Goal: Contribute content

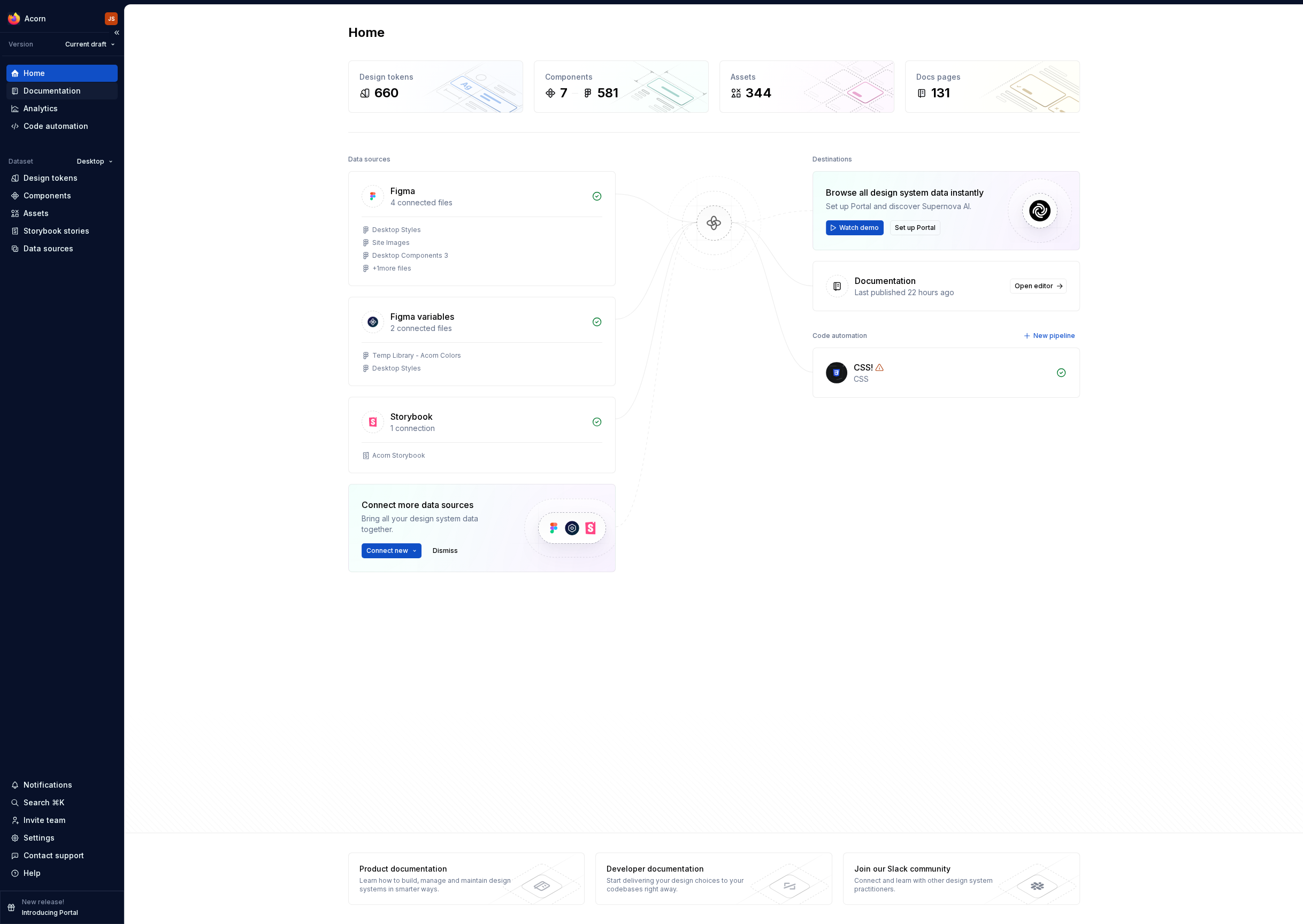
click at [46, 86] on div "Documentation" at bounding box center [52, 91] width 57 height 11
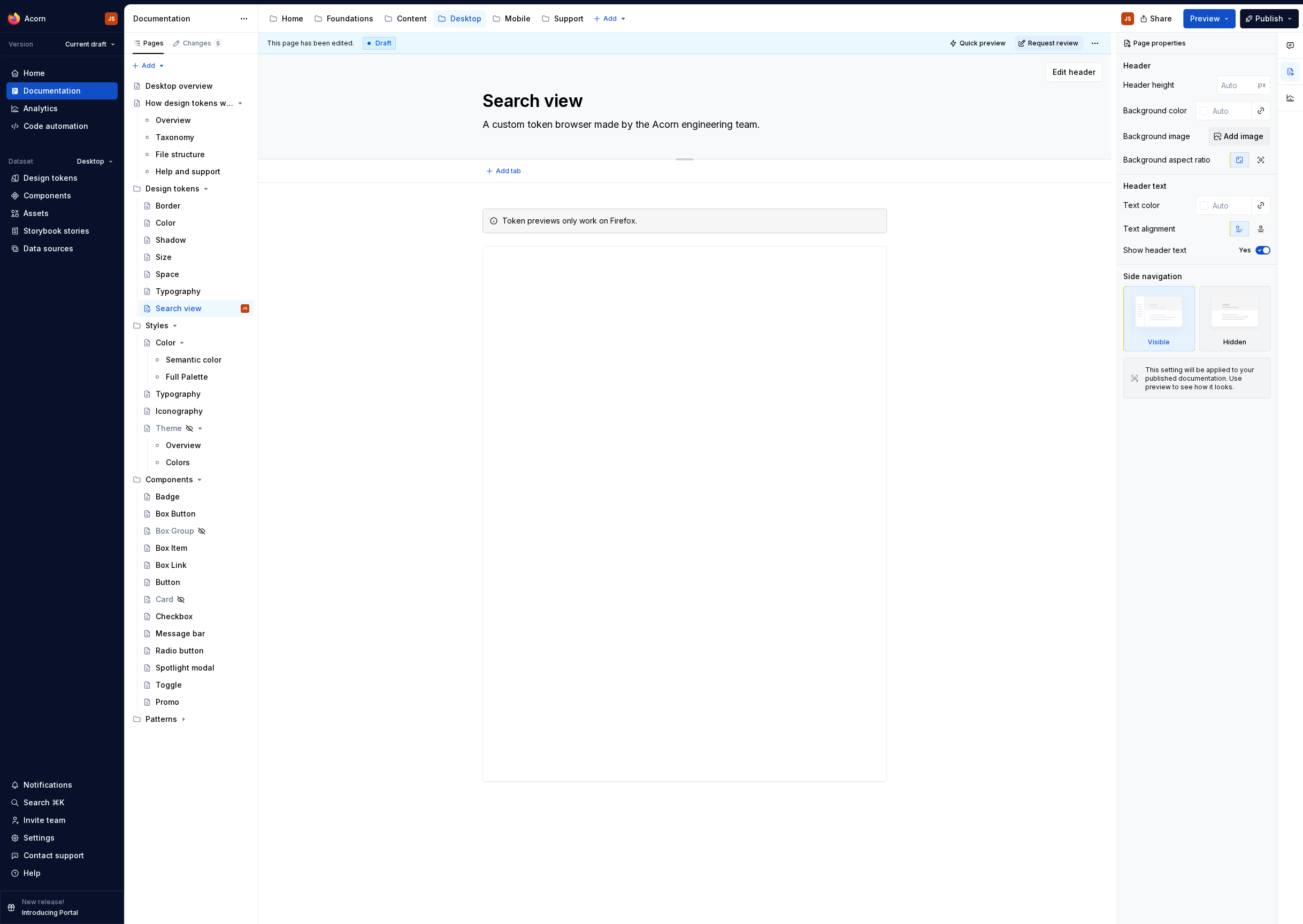
click at [578, 124] on textarea "A custom token browser made by the Acorn engineering team." at bounding box center [683, 125] width 405 height 17
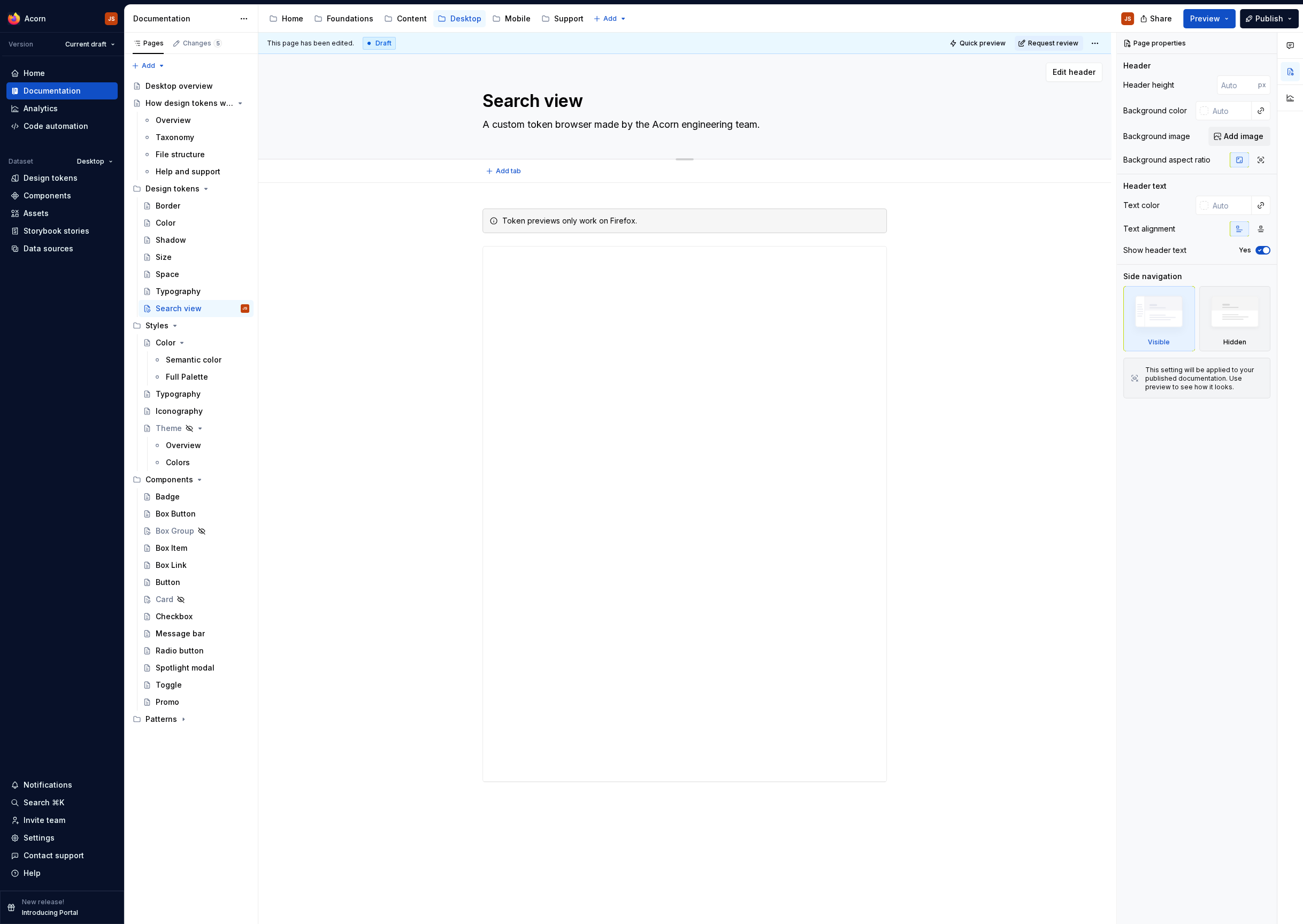
type textarea "*"
type textarea "S"
type textarea "*"
type textarea "Se"
type textarea "*"
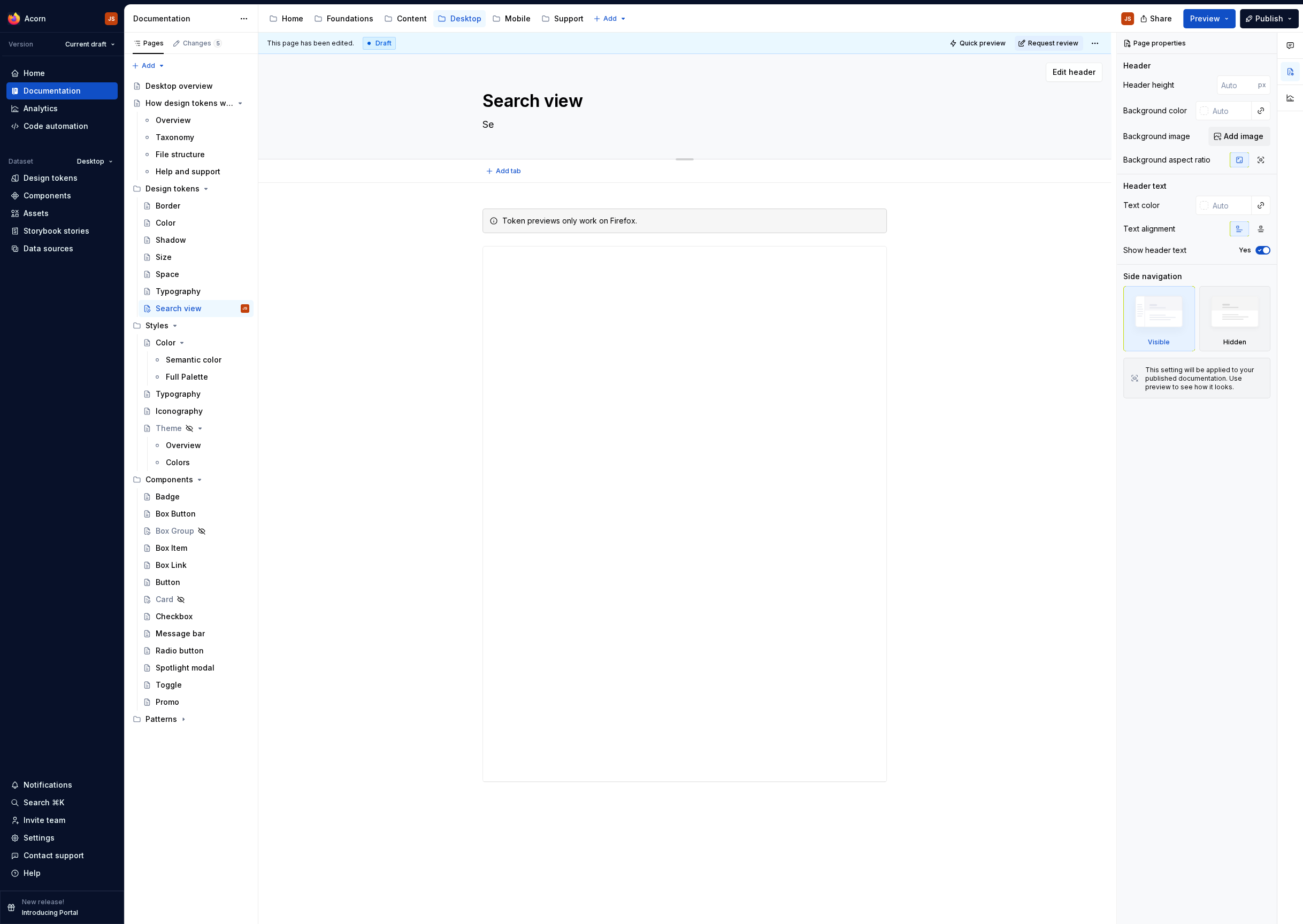
type textarea "Sea"
type textarea "*"
type textarea "Sear"
type textarea "*"
type textarea "Searc"
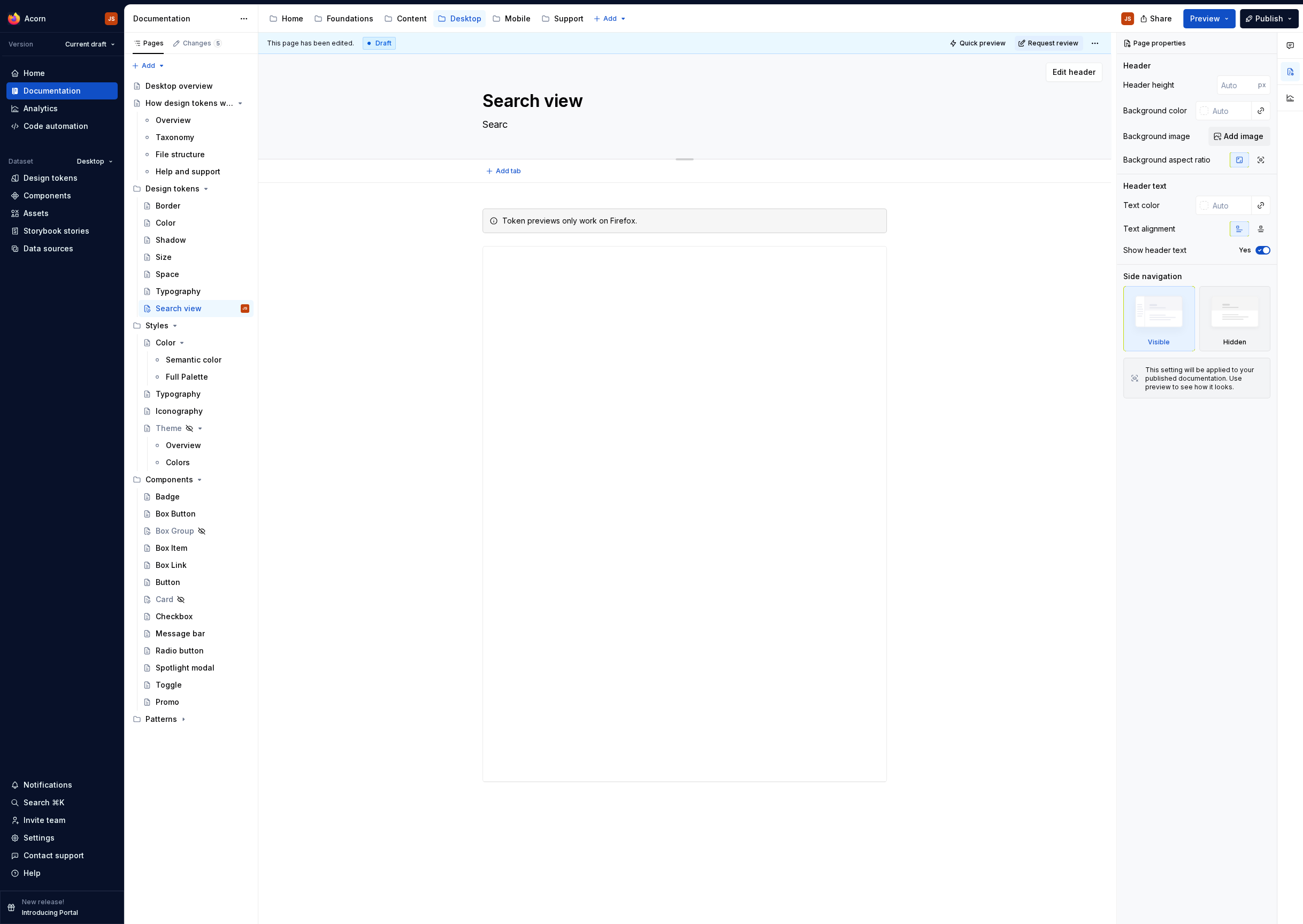
type textarea "*"
type textarea "Search"
type textarea "*"
type textarea "Search f"
type textarea "*"
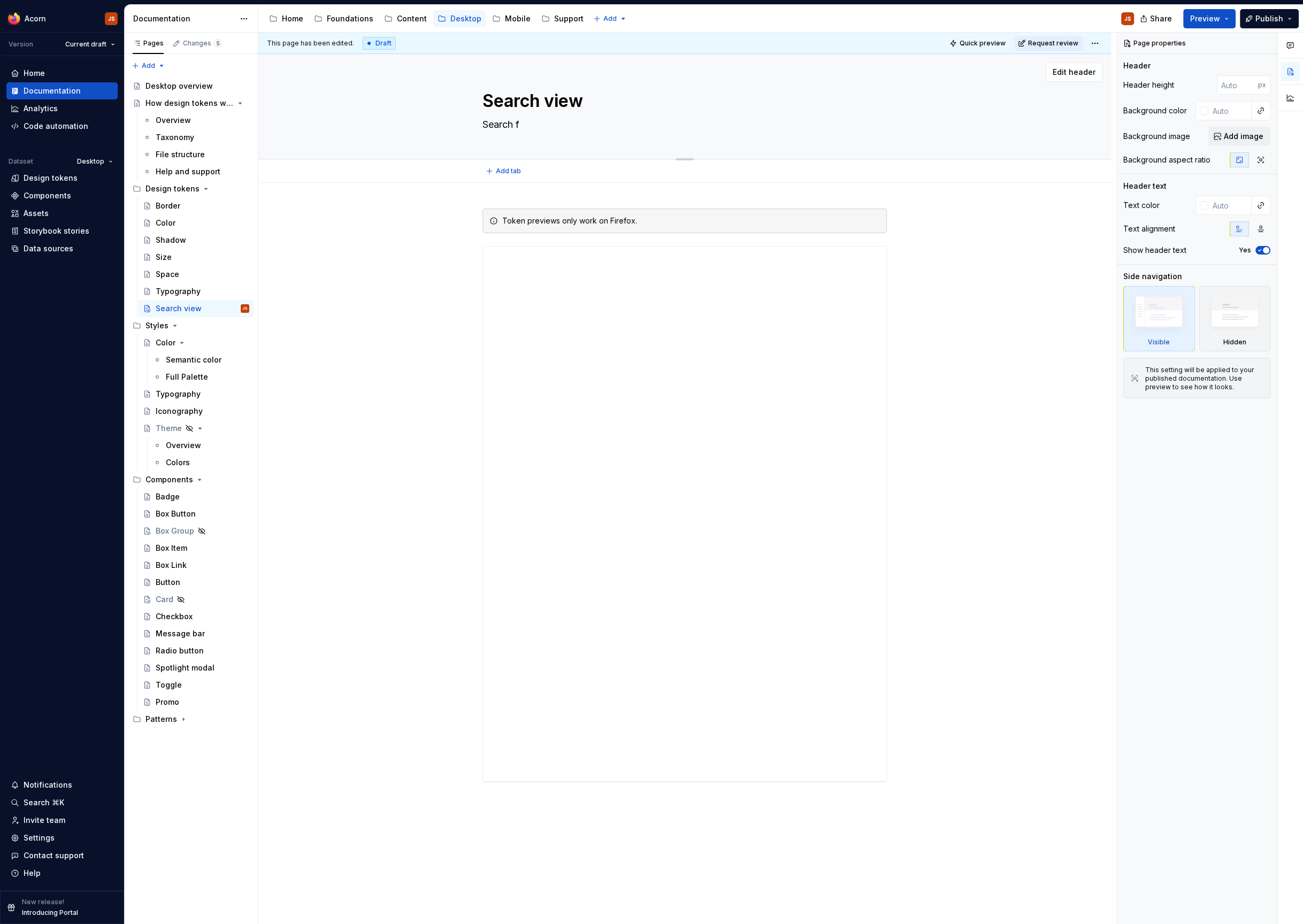
type textarea "Search fo"
type textarea "*"
type textarea "Search for"
type textarea "*"
type textarea "Search for t"
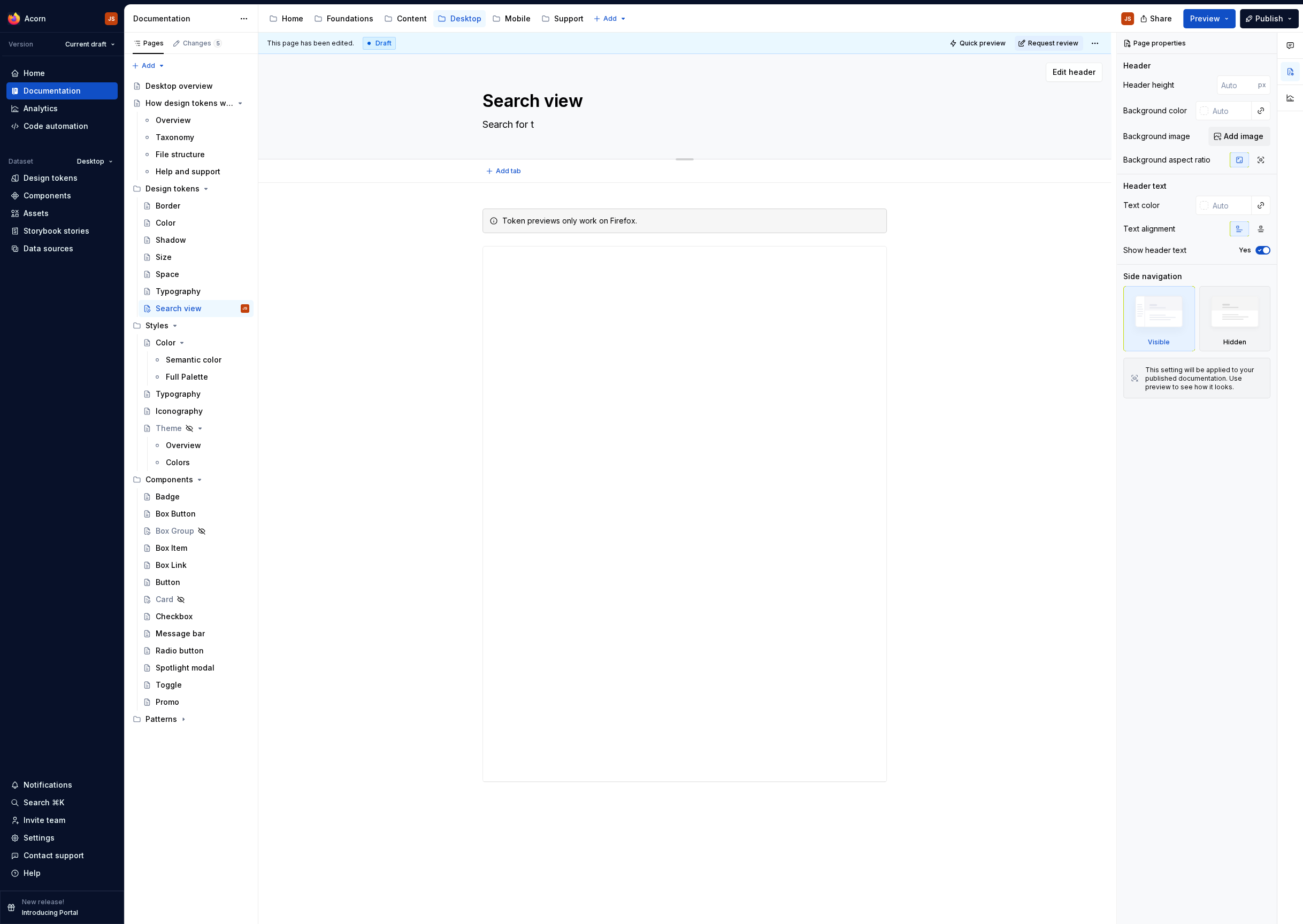
type textarea "*"
type textarea "Search for to"
type textarea "*"
type textarea "Search for tok"
type textarea "*"
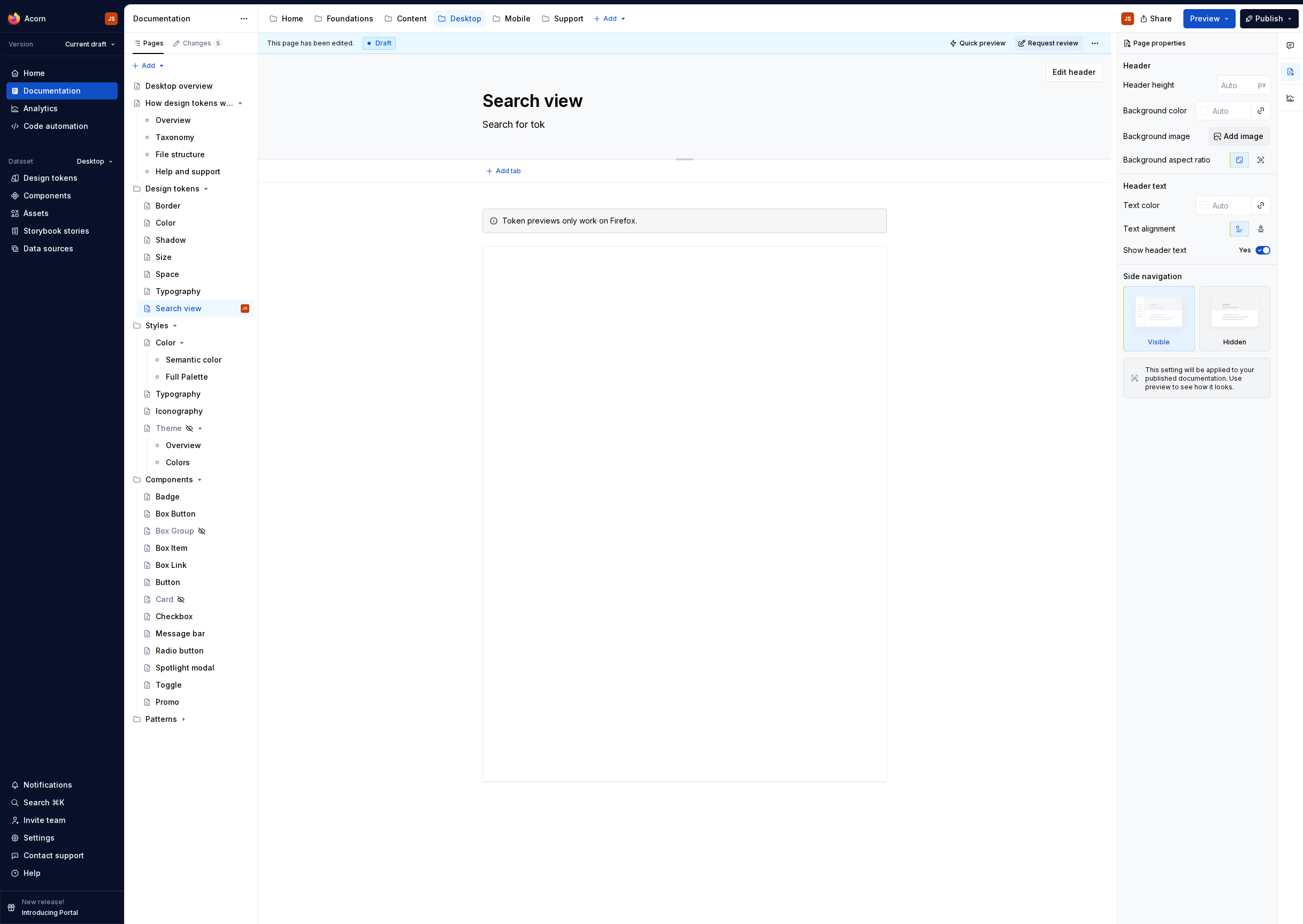
type textarea "Search for toke"
type textarea "*"
type textarea "Search for token"
type textarea "*"
type textarea "Search for tokens"
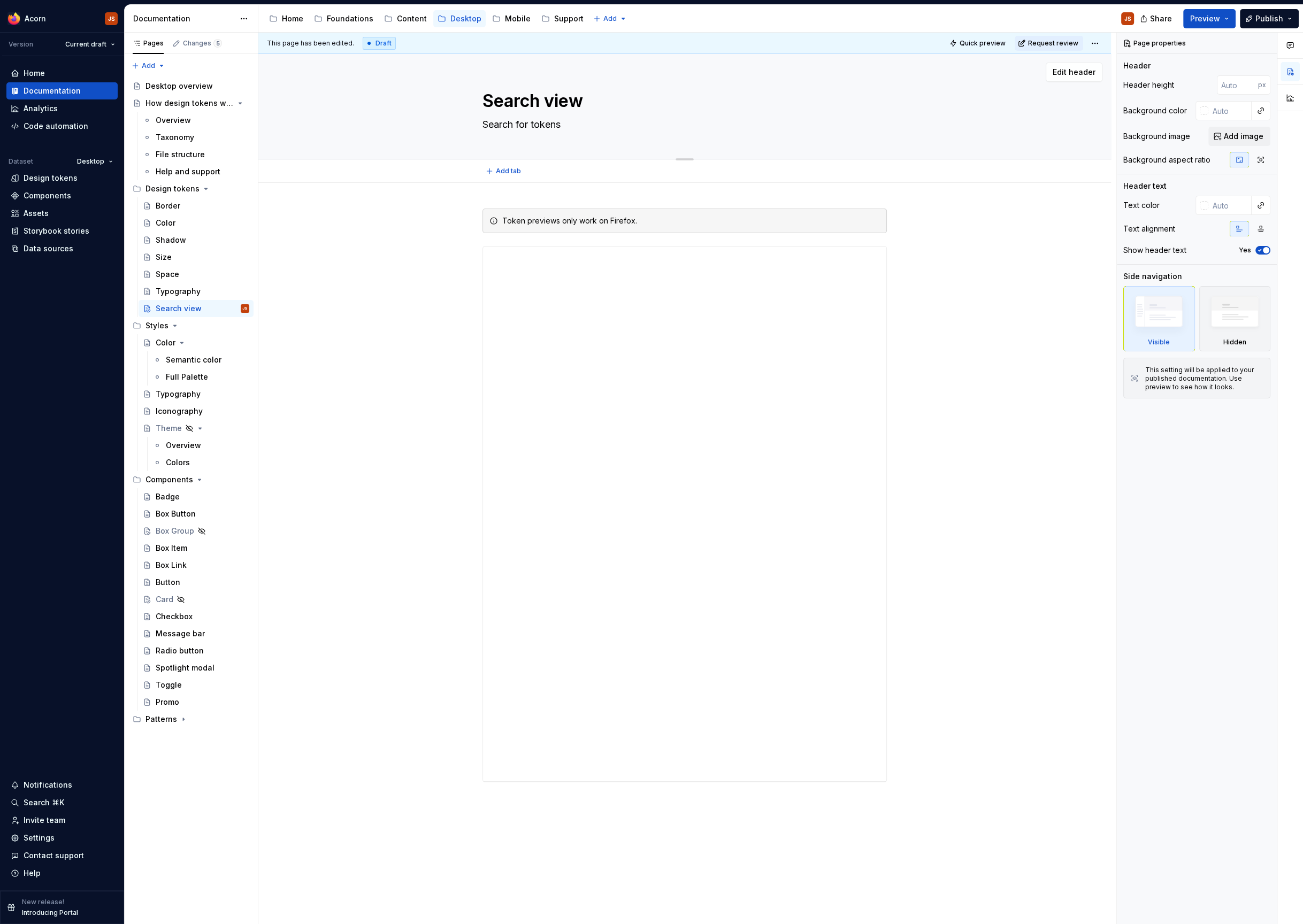
type textarea "*"
type textarea "Search for tokens"
type textarea "*"
type textarea "Search for tokens i"
type textarea "*"
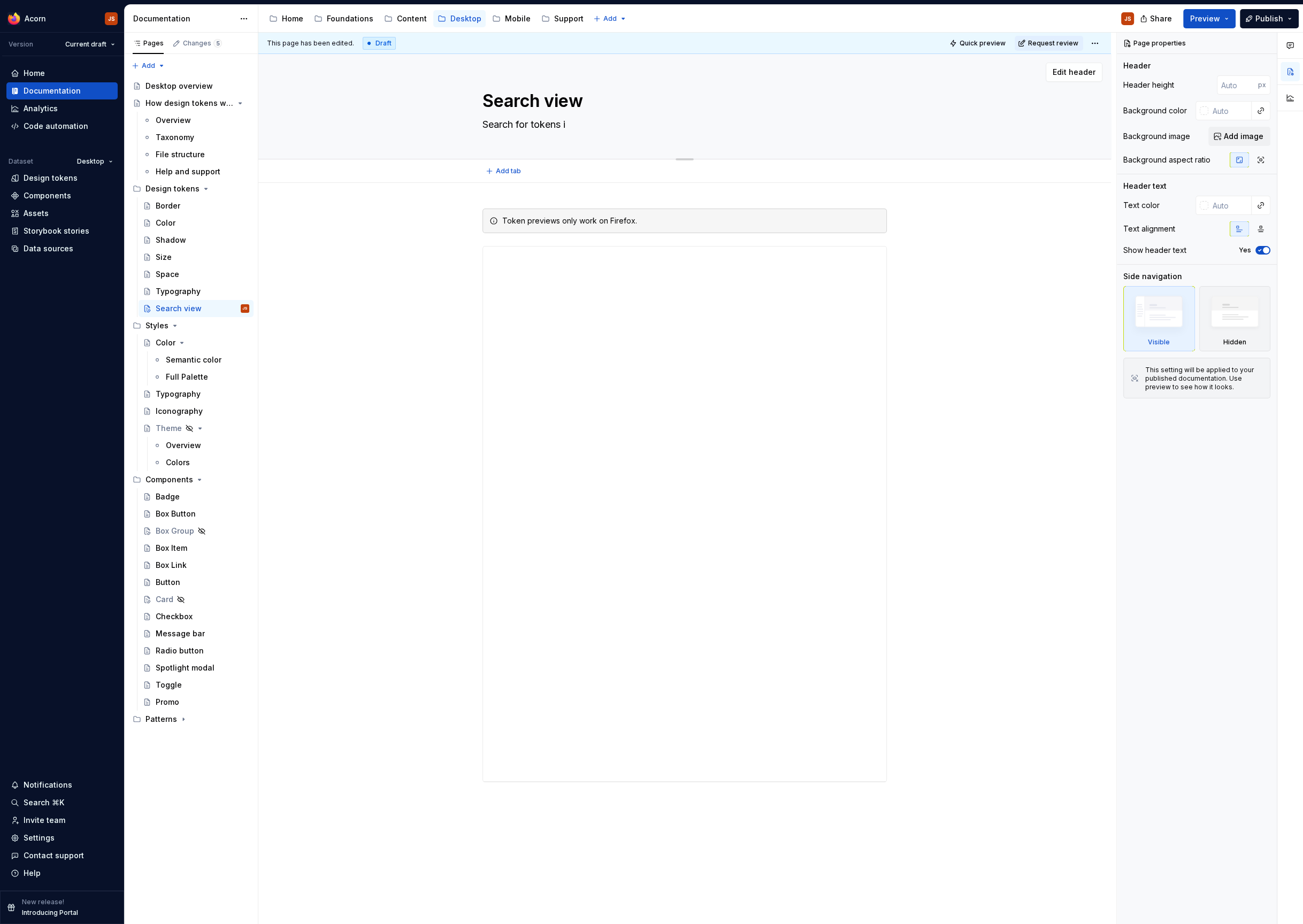
type textarea "Search for tokens in"
type textarea "*"
type textarea "Search for tokens in"
type textarea "*"
type textarea "Search for tokens in a"
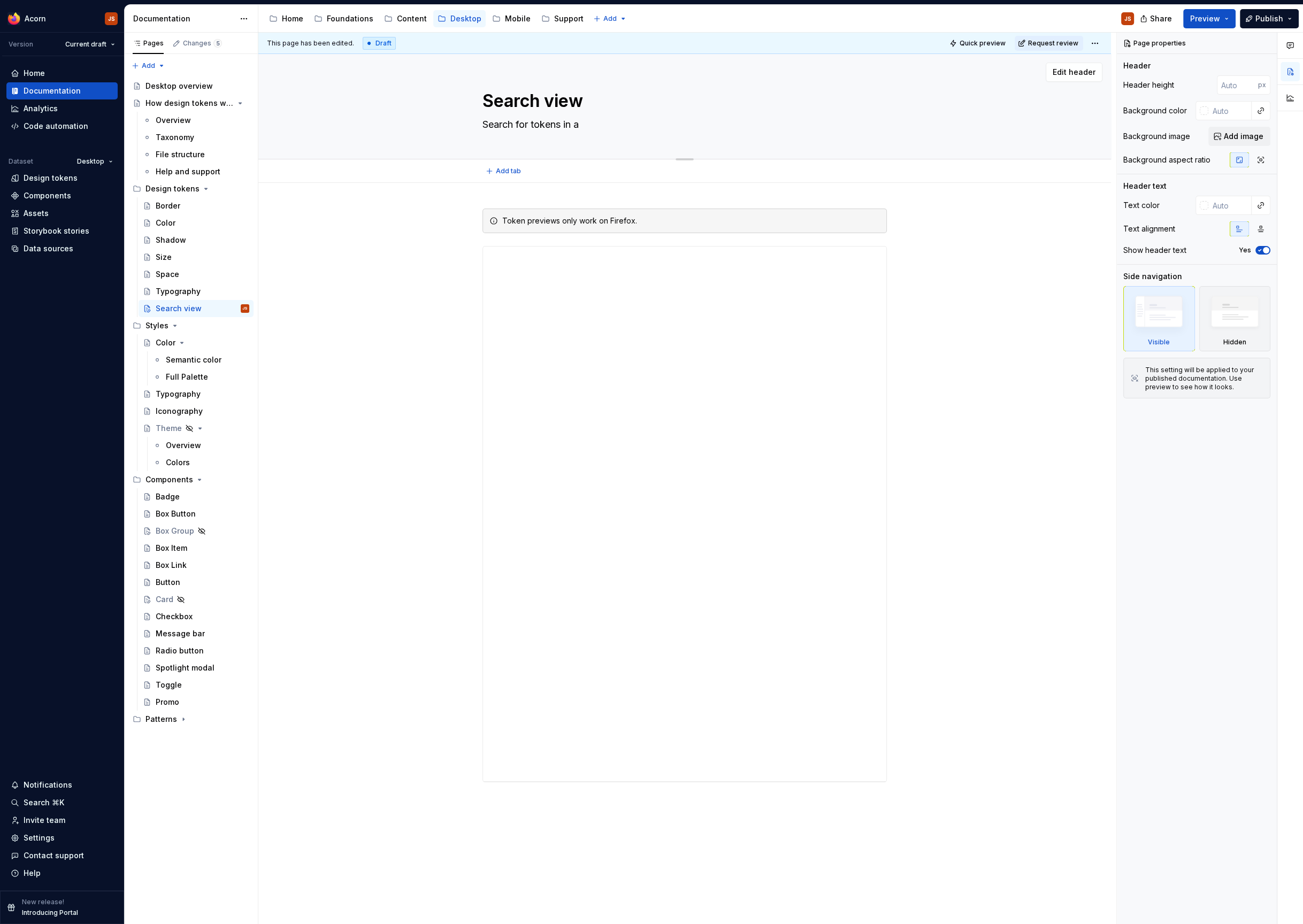
type textarea "*"
type textarea "Search for tokens in"
type textarea "*"
type textarea "Search for tokens in"
type textarea "*"
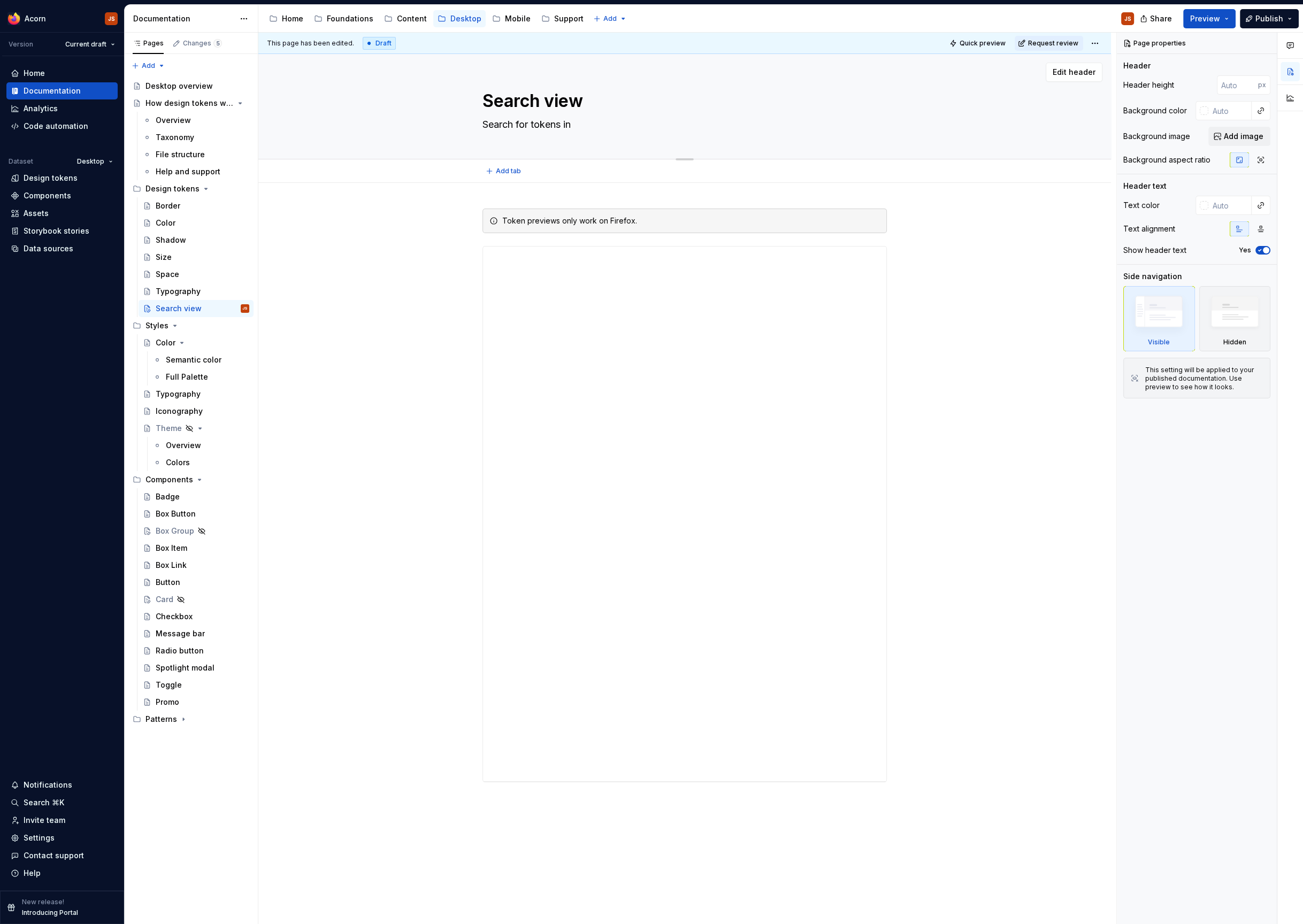
type textarea "Search for tokens i"
type textarea "*"
type textarea "Search for tokens"
type textarea "*"
type textarea "Search for tokens t"
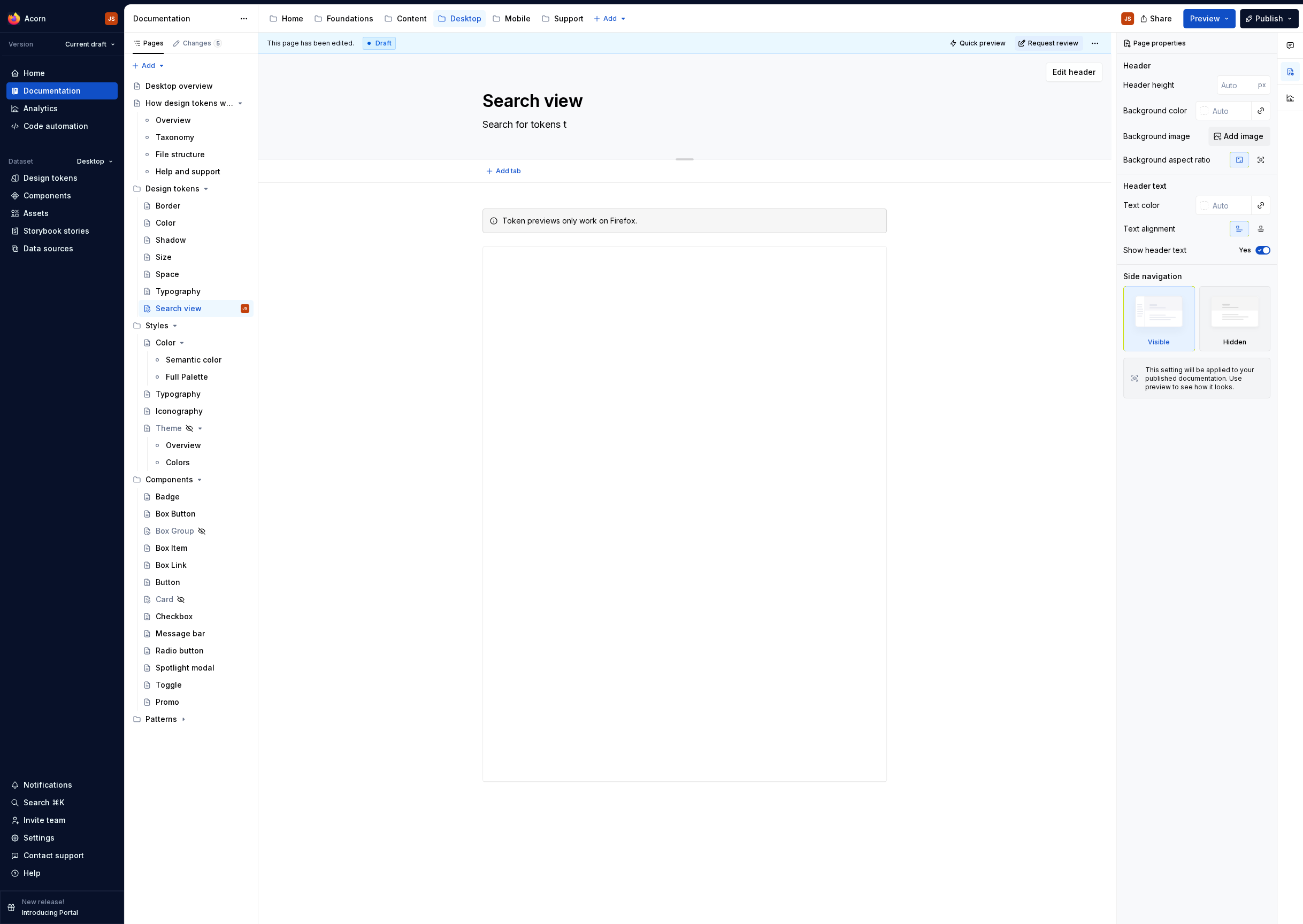
type textarea "*"
type textarea "Search for tokens throug"
type textarea "*"
type textarea "Search for tokens through"
type textarea "*"
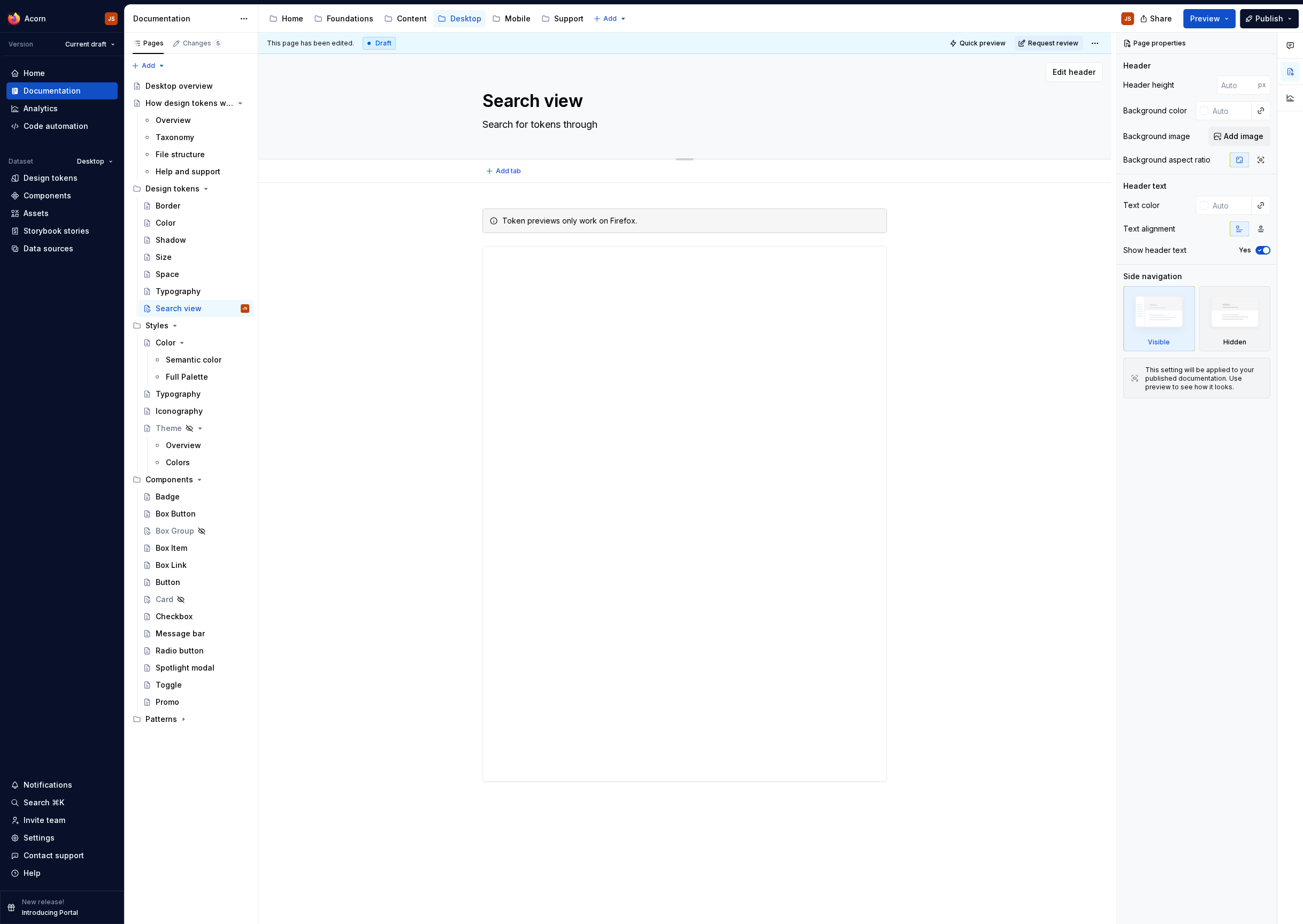
type textarea "Search for tokens through a"
type textarea "*"
type textarea "Search for tokens through"
type textarea "*"
type textarea "Search for tokens through o"
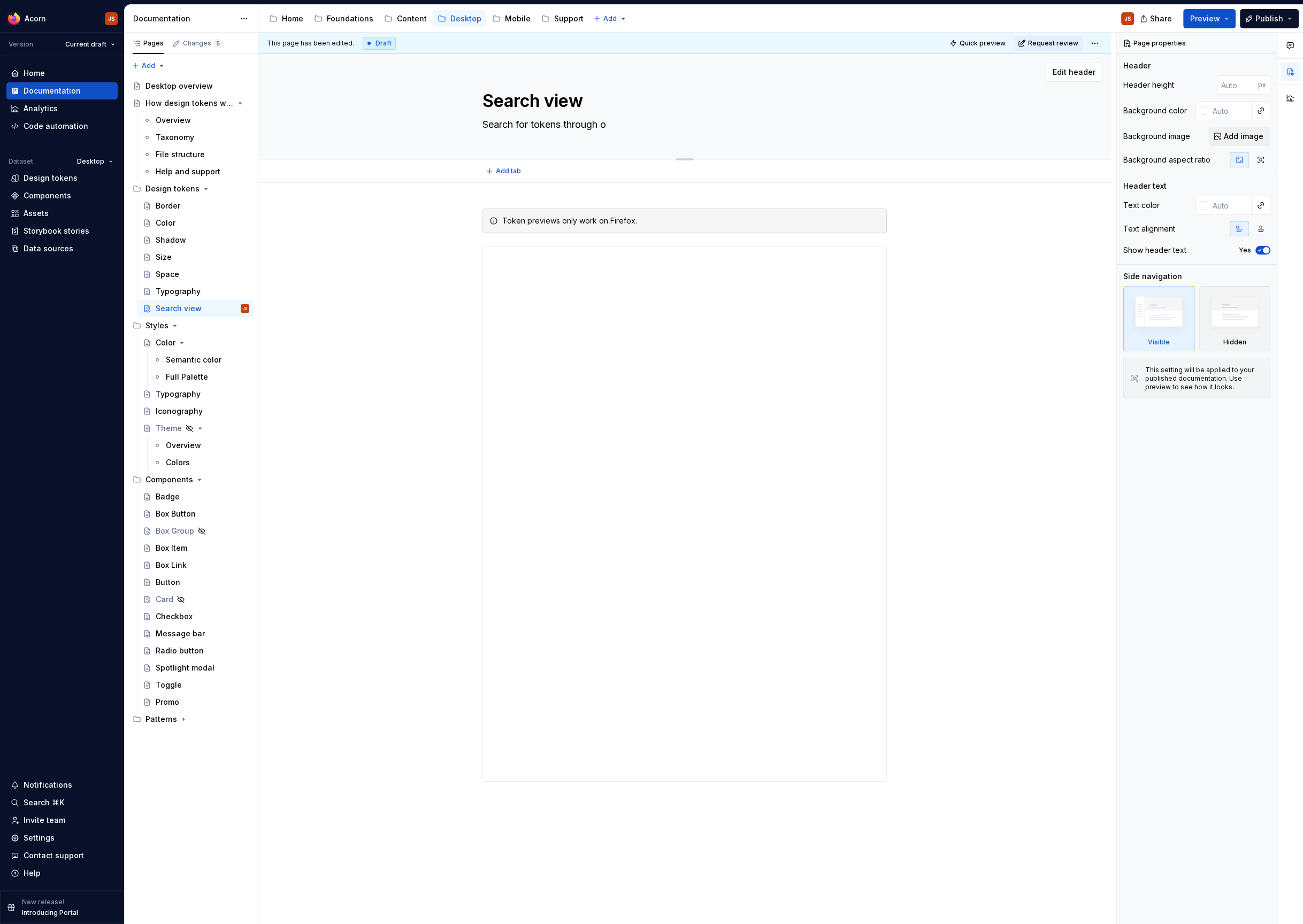
type textarea "*"
type textarea "Search for tokens through ou"
type textarea "*"
type textarea "Search for tokens through our cu"
type textarea "*"
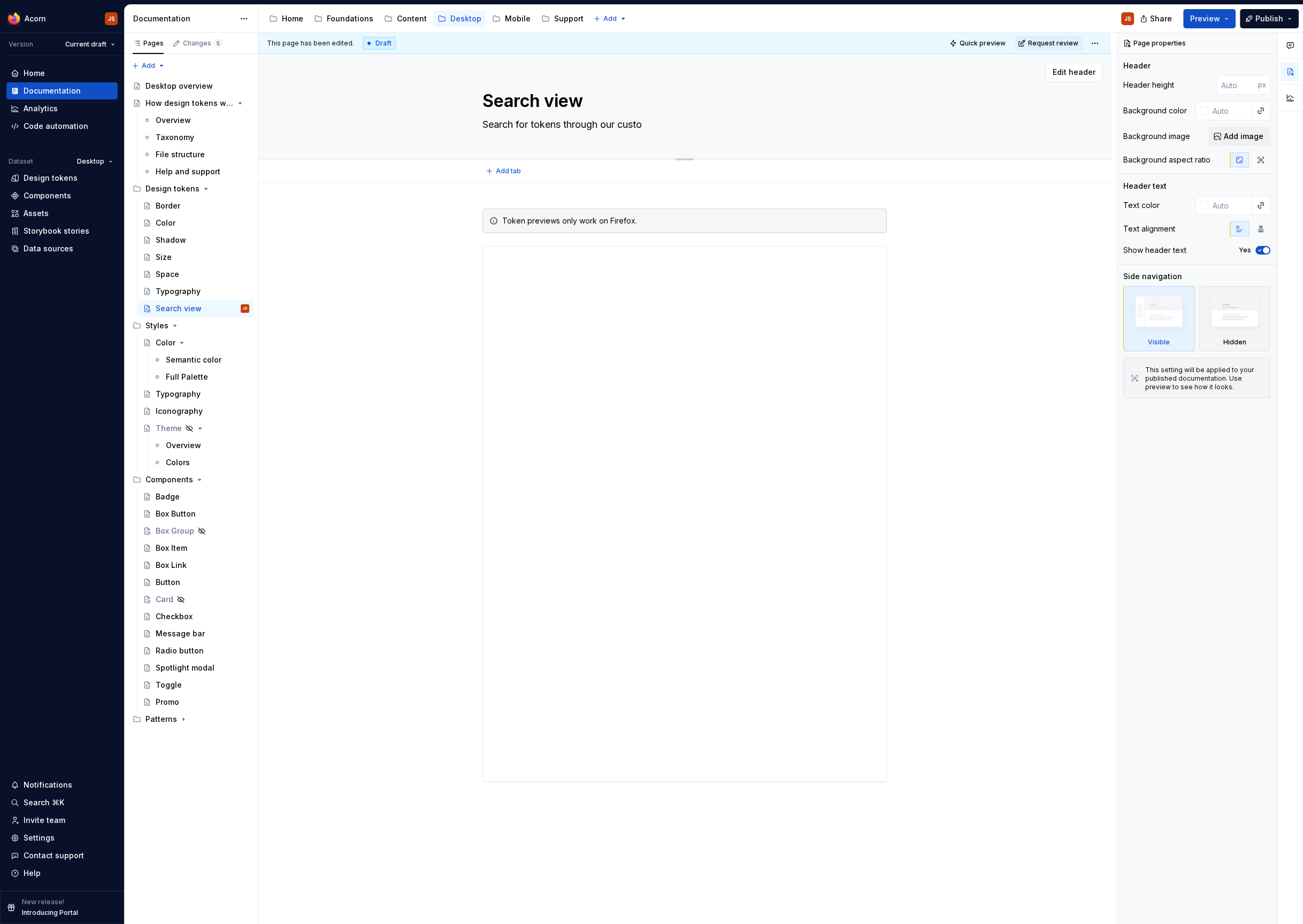
type textarea "Search for tokens through our custom"
type textarea "*"
type textarea "Search for tokens through our custom"
type textarea "*"
type textarea "Search for tokens through our custom br"
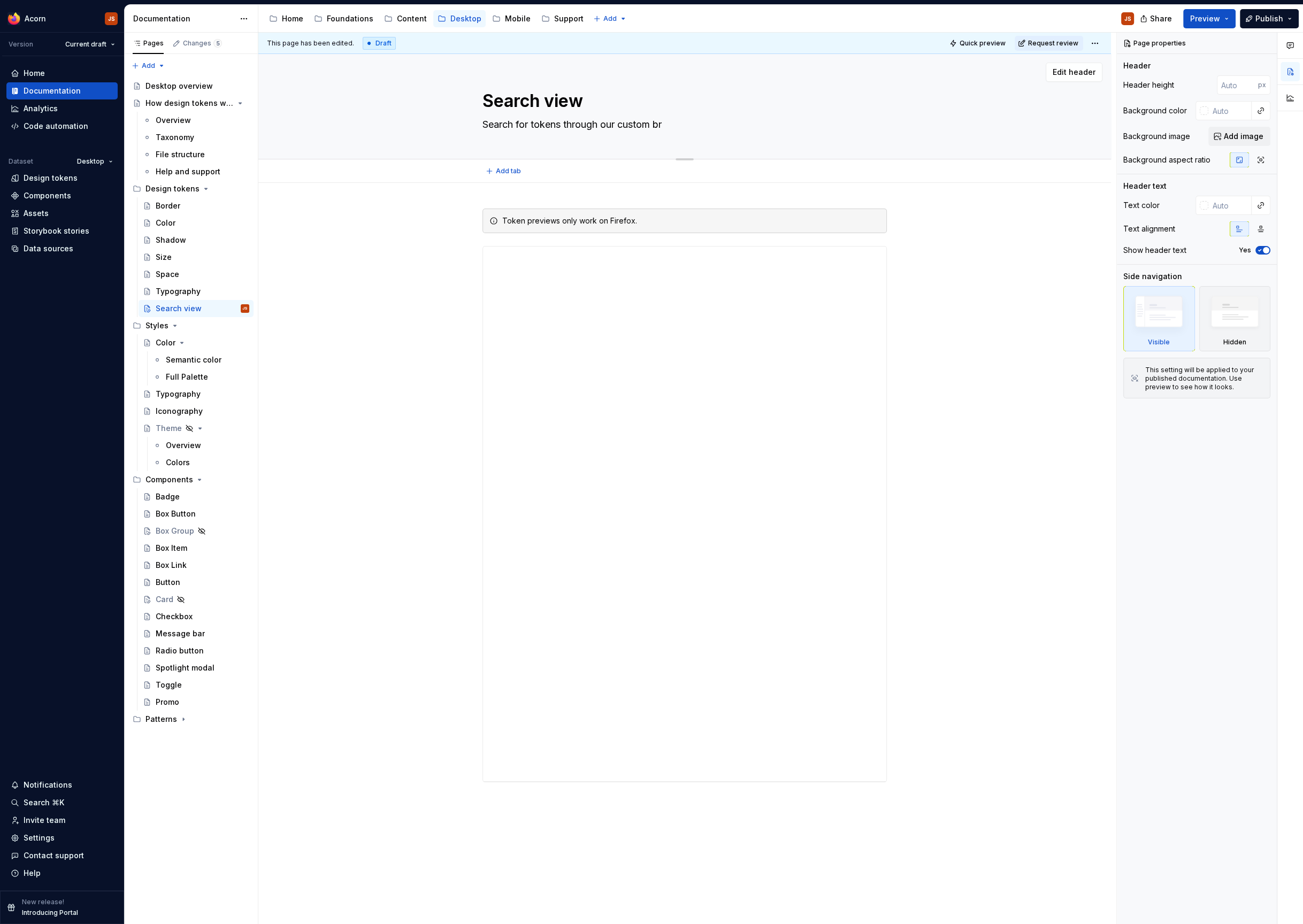
type textarea "*"
type textarea "Search for tokens through our custom bro"
type textarea "*"
type textarea "Search for tokens through our custom brows"
type textarea "*"
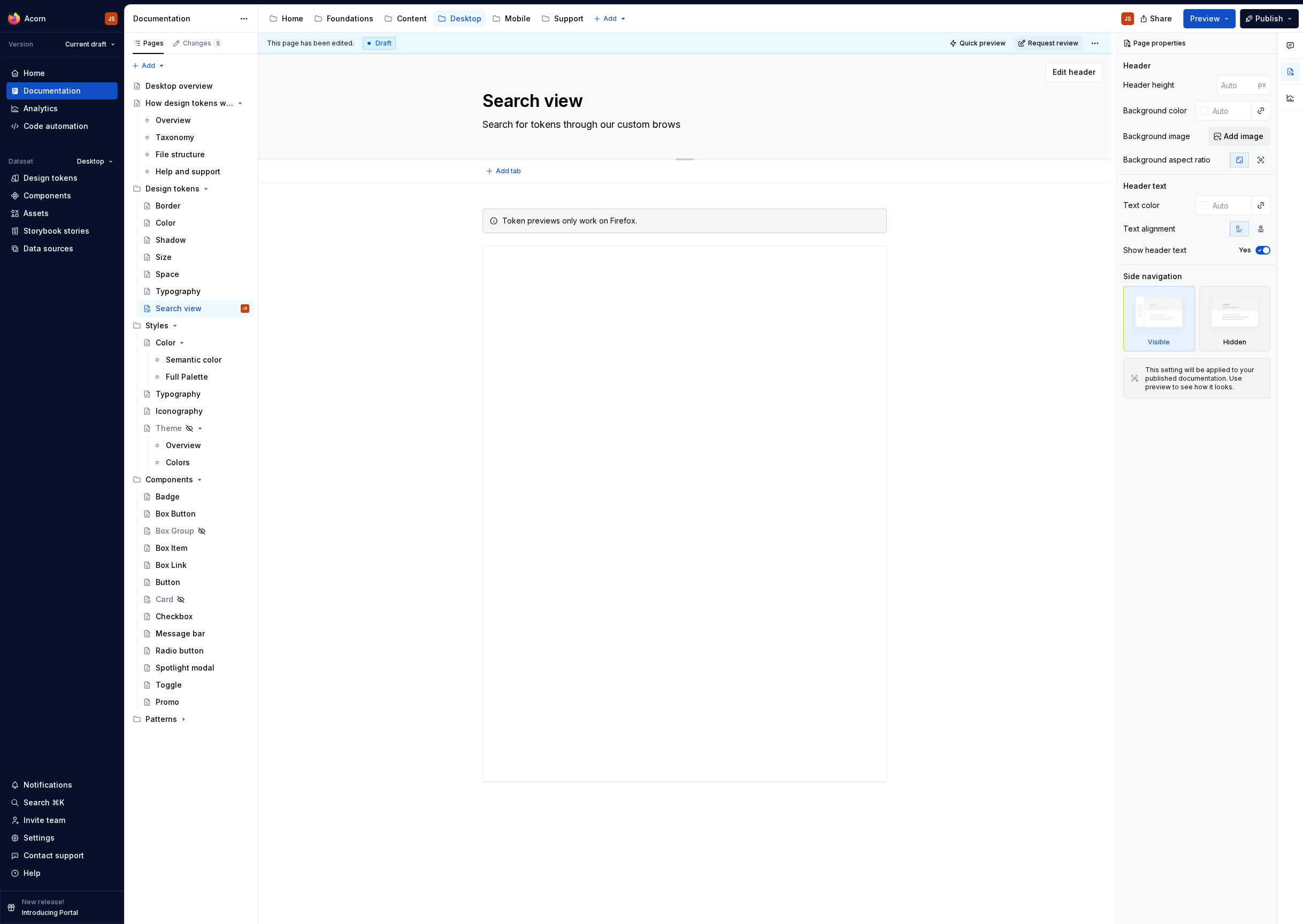
type textarea "Search for tokens through our custom browse"
type textarea "*"
type textarea "Search for tokens through our custom browser"
type textarea "*"
type textarea "Search for tokens through our custom browser."
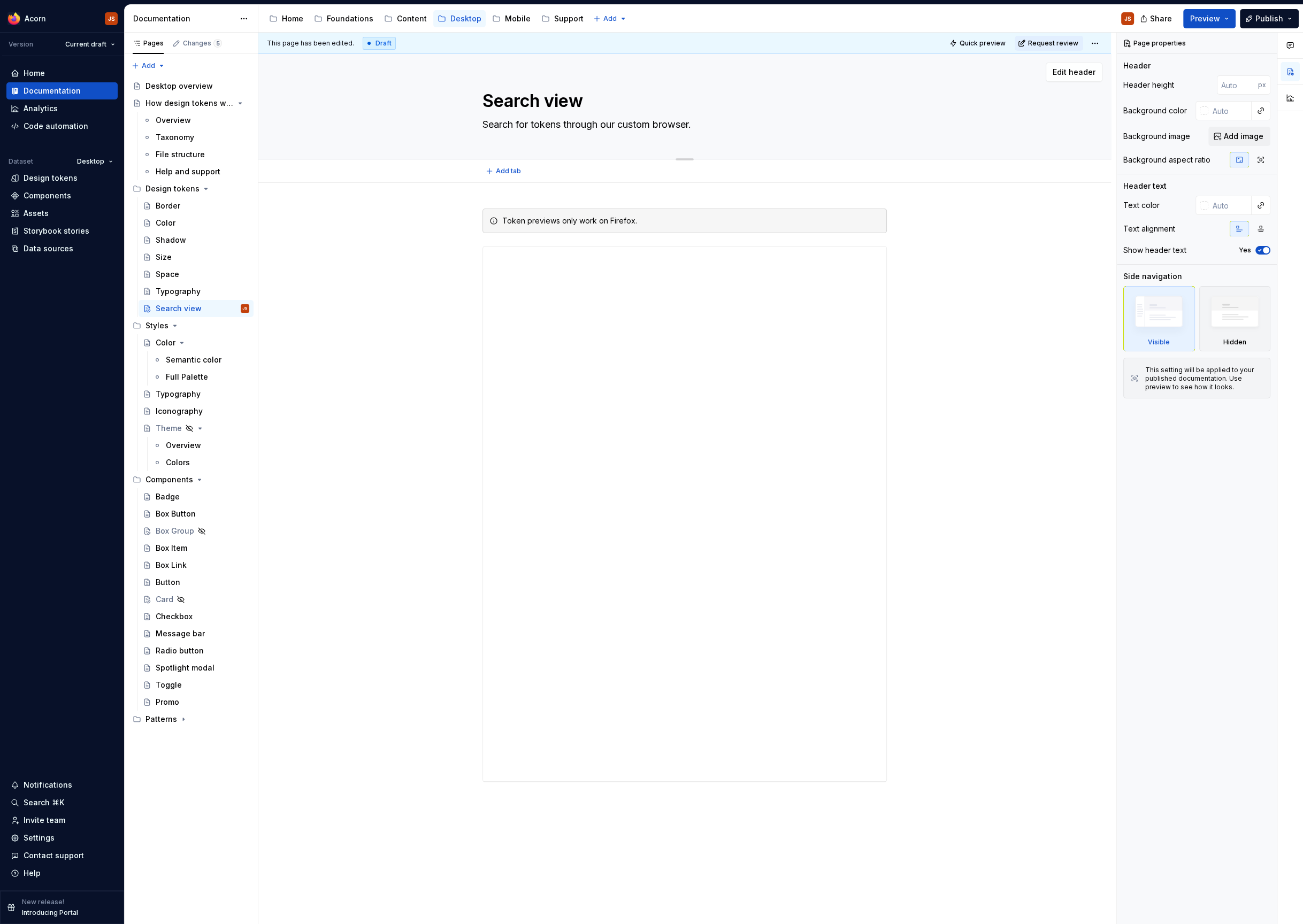
click at [679, 122] on textarea "Search for tokens through our custom browser." at bounding box center [683, 125] width 405 height 17
type textarea "*"
type textarea "Search for tokens through our custom ."
type textarea "*"
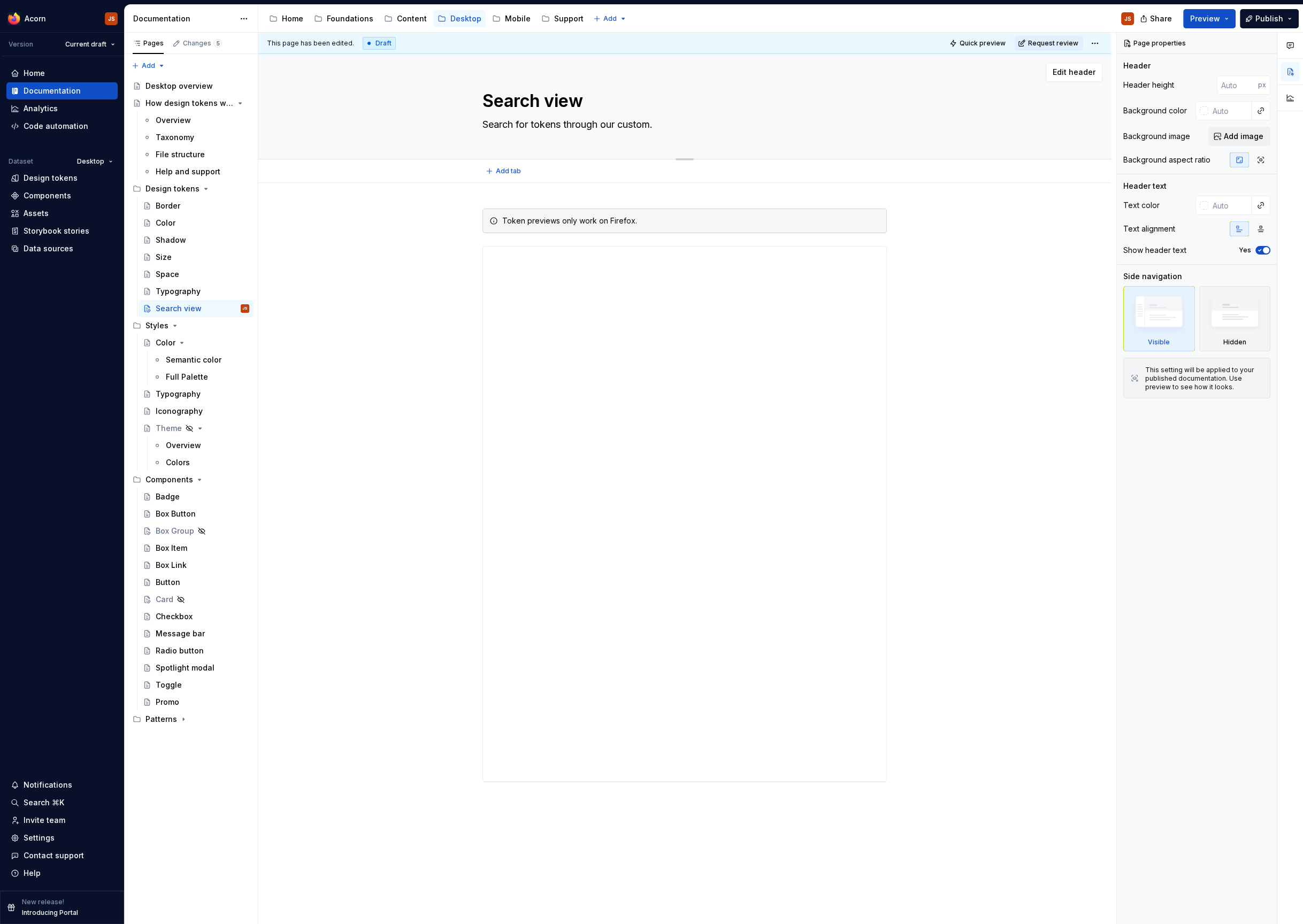
type textarea "Search for tokens through our custo."
type textarea "*"
type textarea "Search for tokens through our cust."
type textarea "*"
type textarea "Search for tokens through our custo."
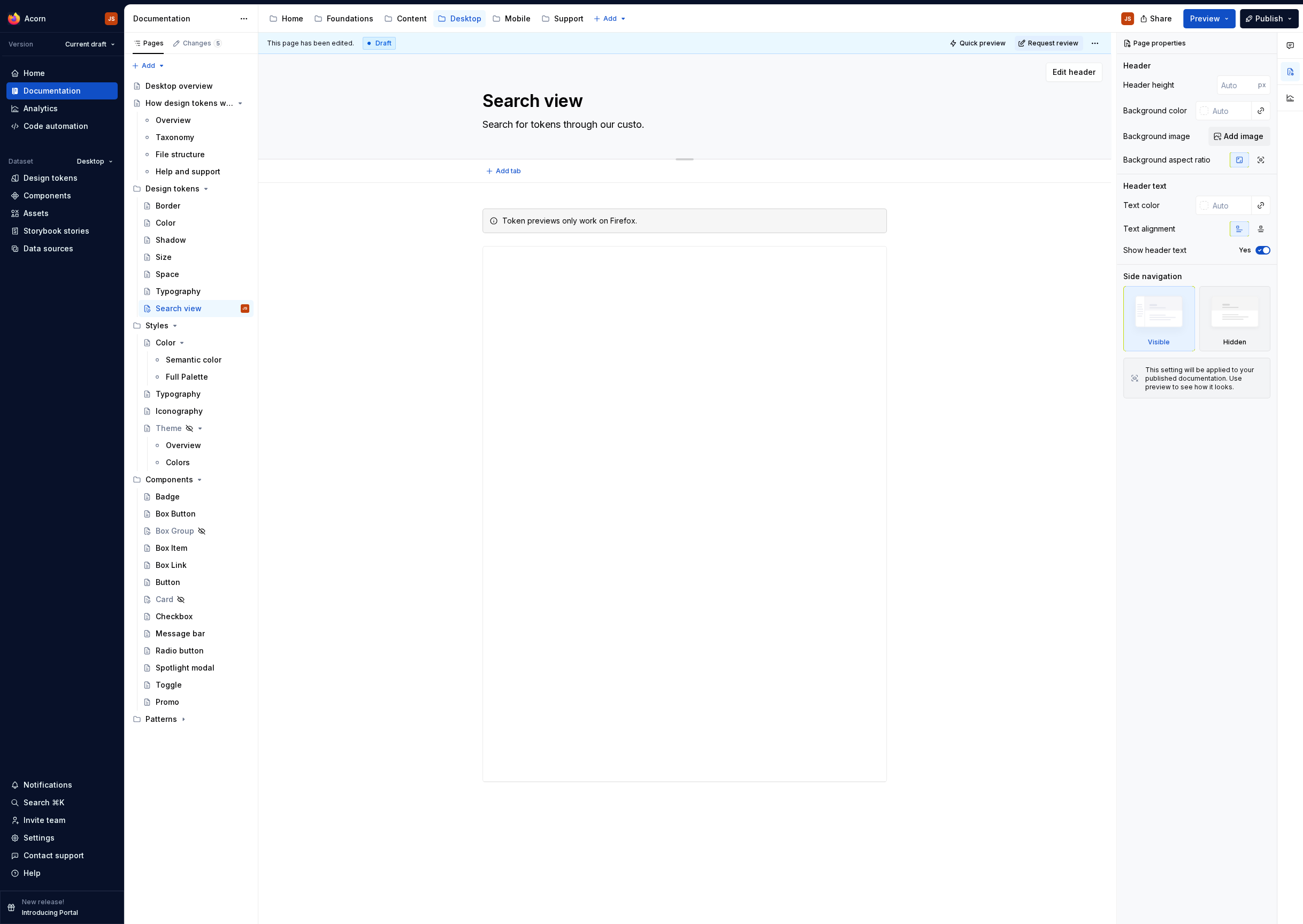
type textarea "*"
type textarea "Search for tokens through our custom ."
type textarea "*"
type textarea "Search for tokens through our custom ta."
type textarea "*"
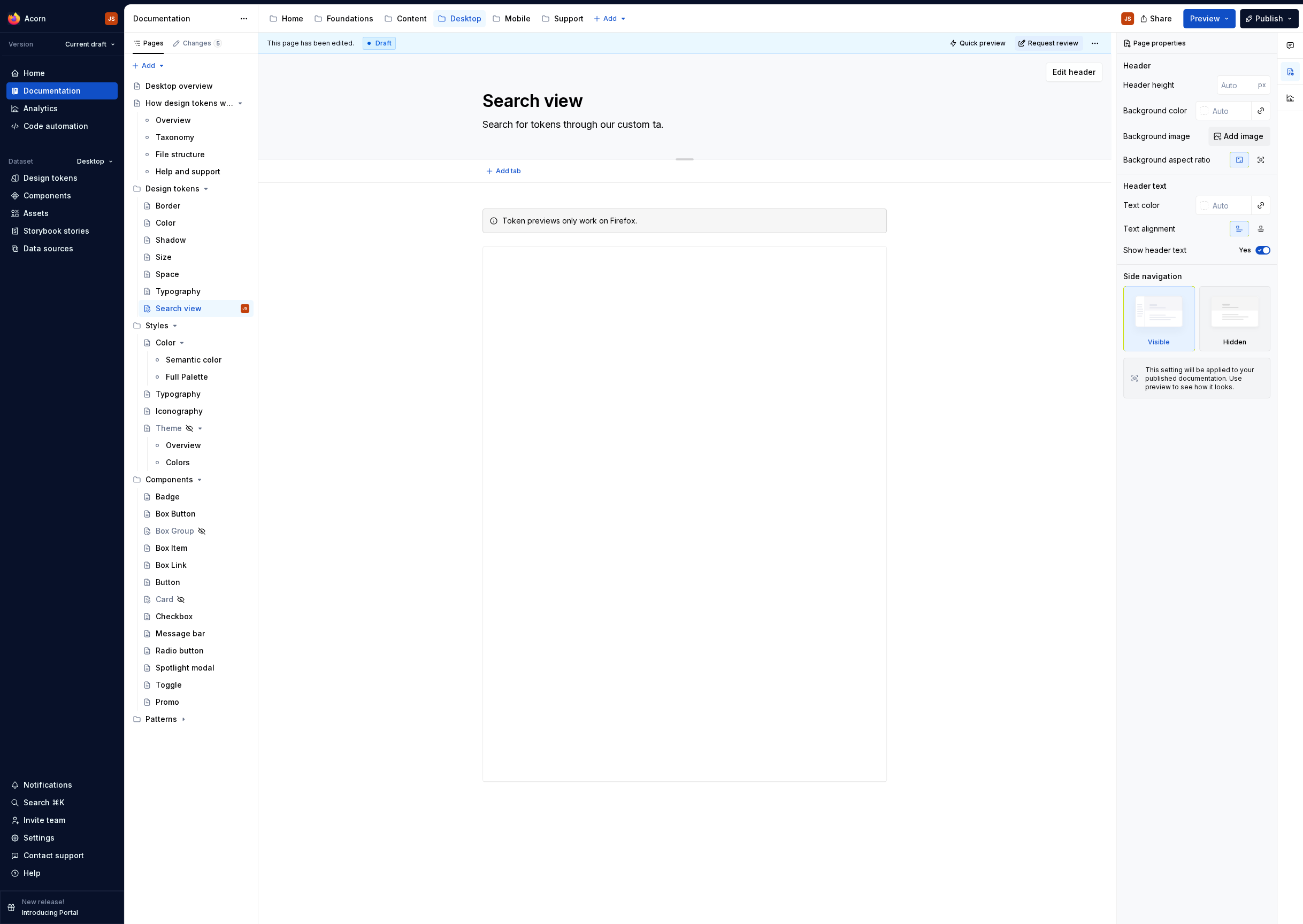
type textarea "Search for tokens through our custom tab."
type textarea "*"
type textarea "Search for tokens through our custom tab;."
type textarea "*"
type textarea "Search for tokens through our custom tab."
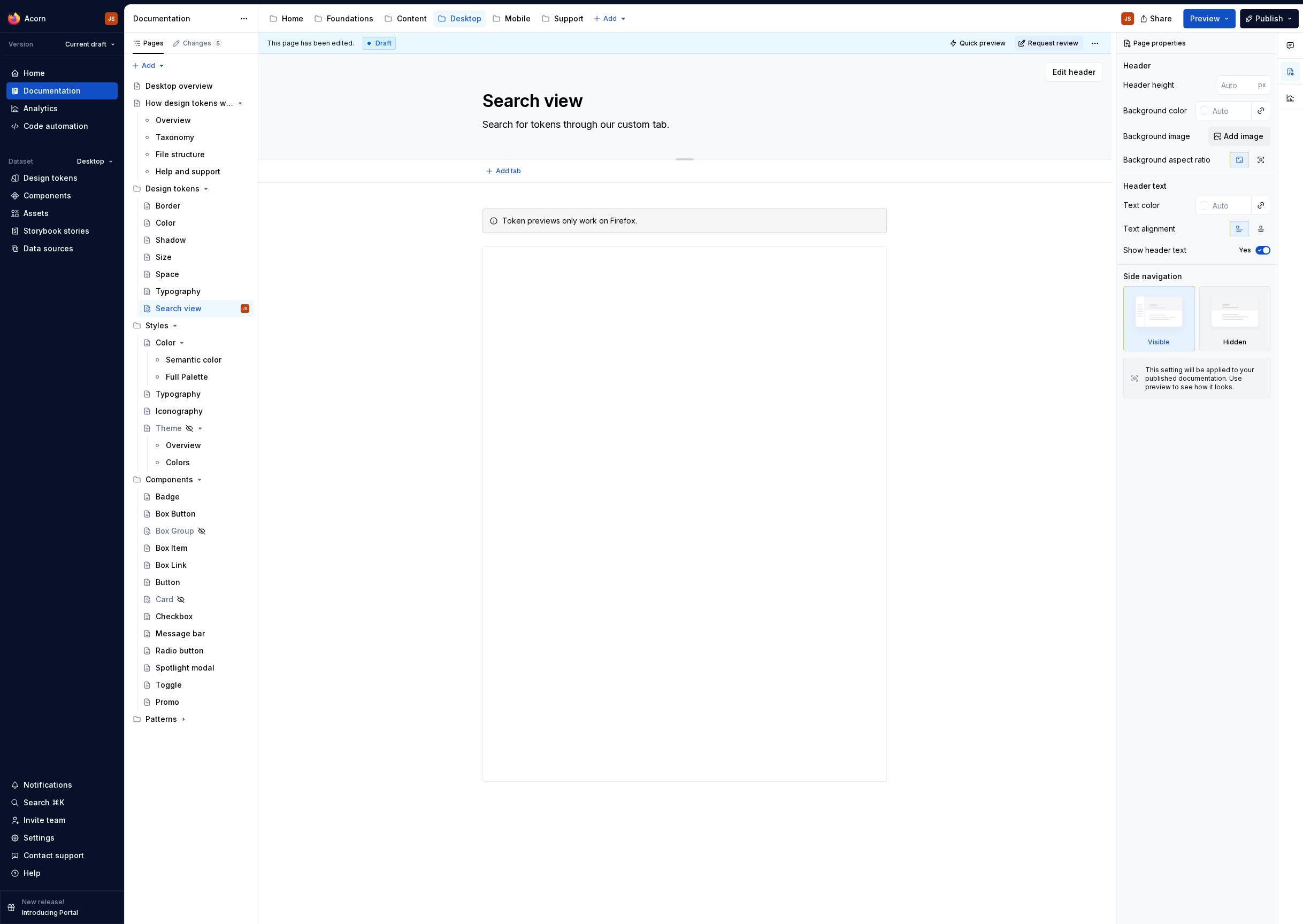
type textarea "*"
type textarea "Search for tokens through our custom ta."
type textarea "*"
type textarea "Search for tokens through our custom tab."
type textarea "*"
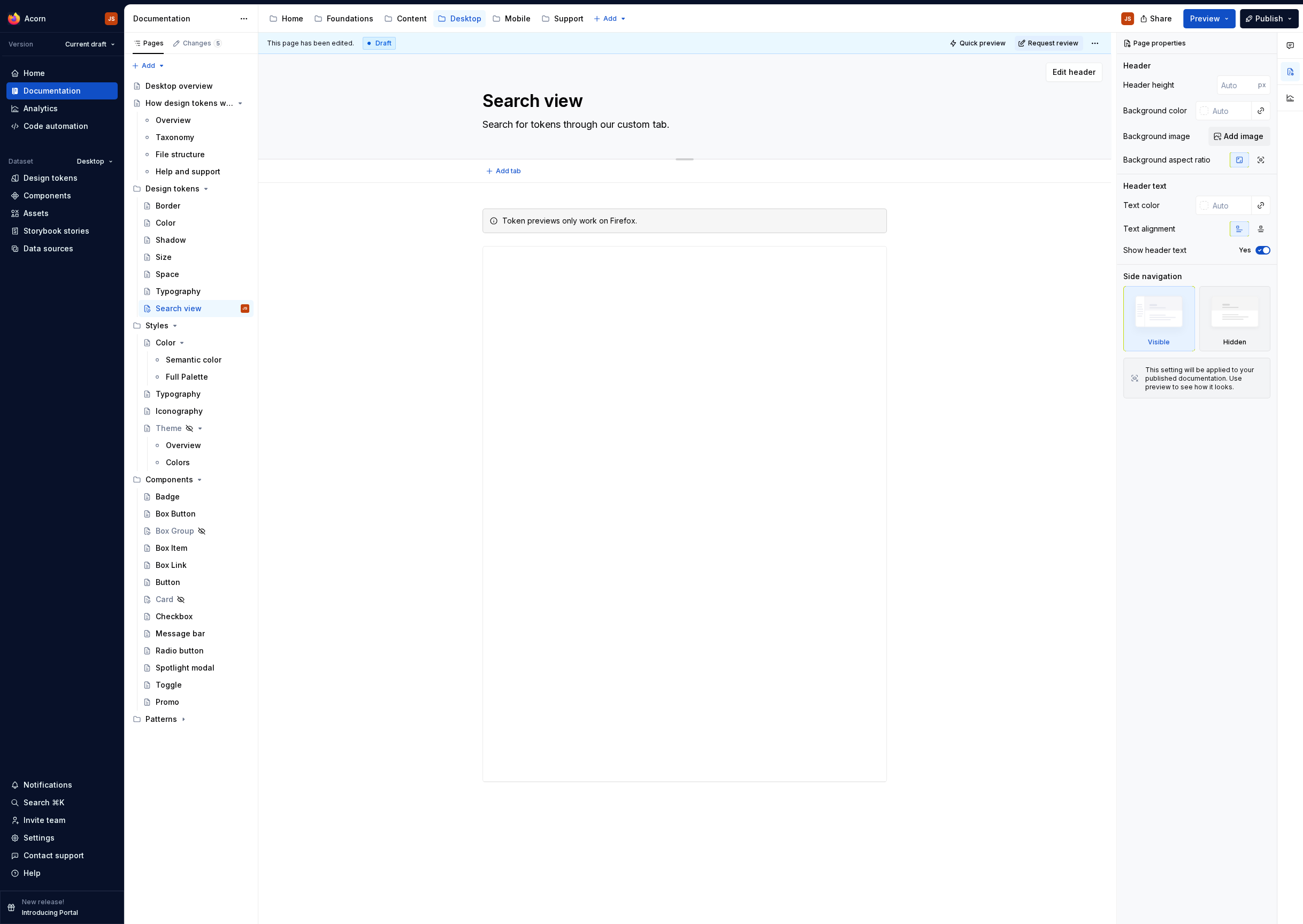
type textarea "Search for tokens through our custom tabl."
type textarea "*"
type textarea "Search for tokens through our custom table ."
type textarea "*"
type textarea "Search for tokens through our custom table b."
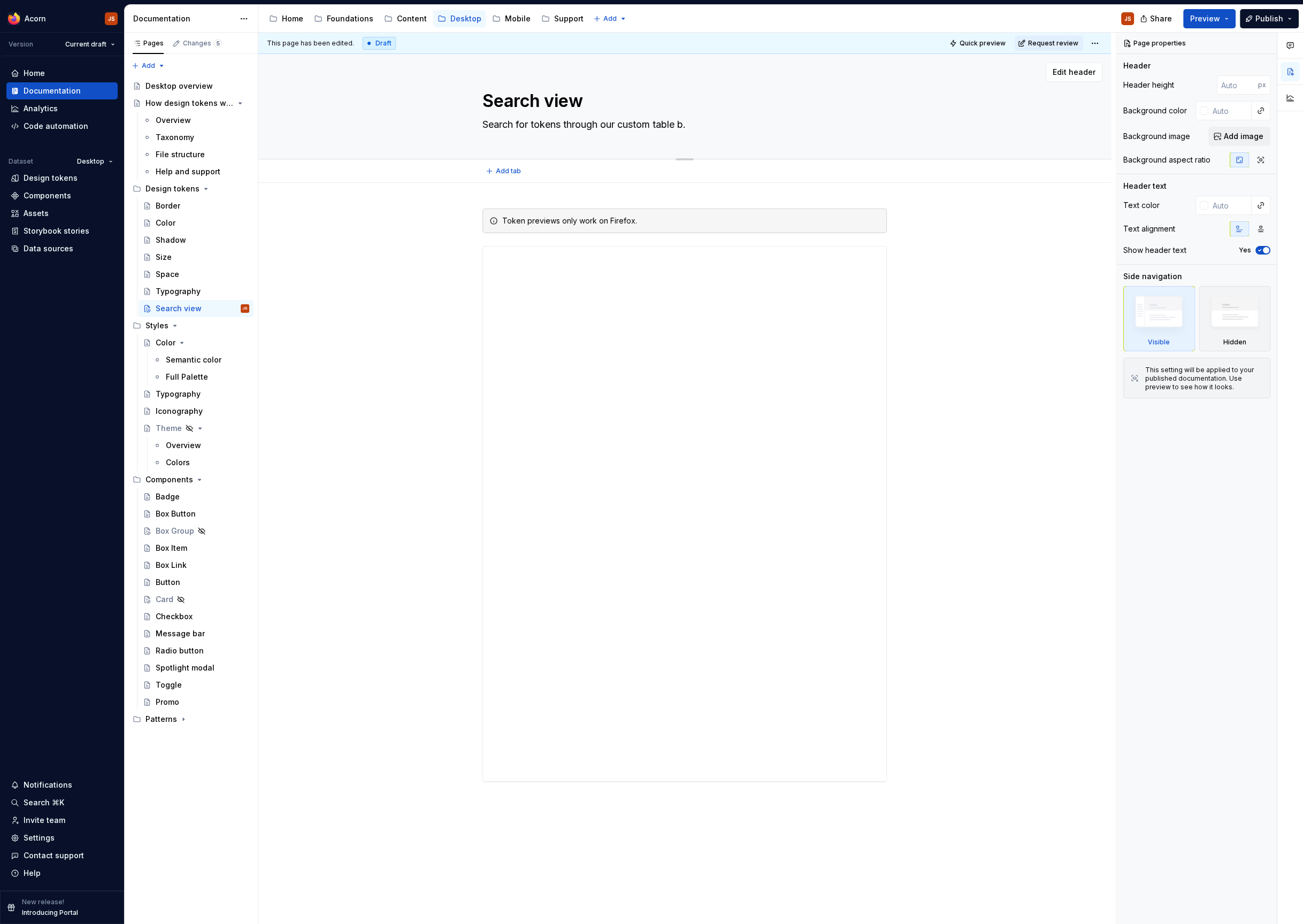
type textarea "*"
type textarea "Search for tokens through our custom table br."
type textarea "*"
type textarea "Search for tokens through our custom table bro."
type textarea "*"
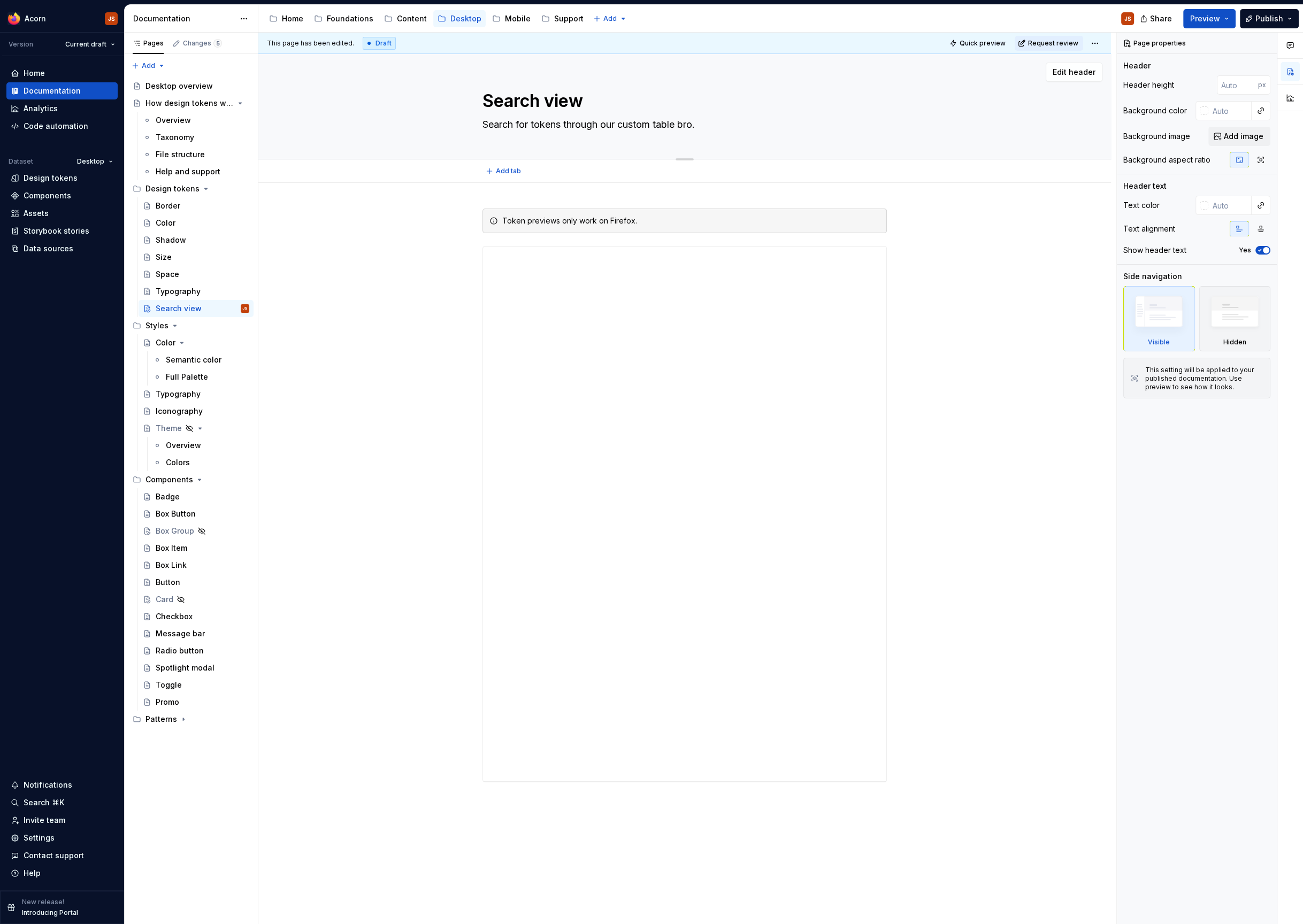
type textarea "Search for tokens through our custom table brow."
type textarea "*"
type textarea "Search for tokens through our custom table brows."
type textarea "*"
type textarea "Search for tokens through our custom table browse."
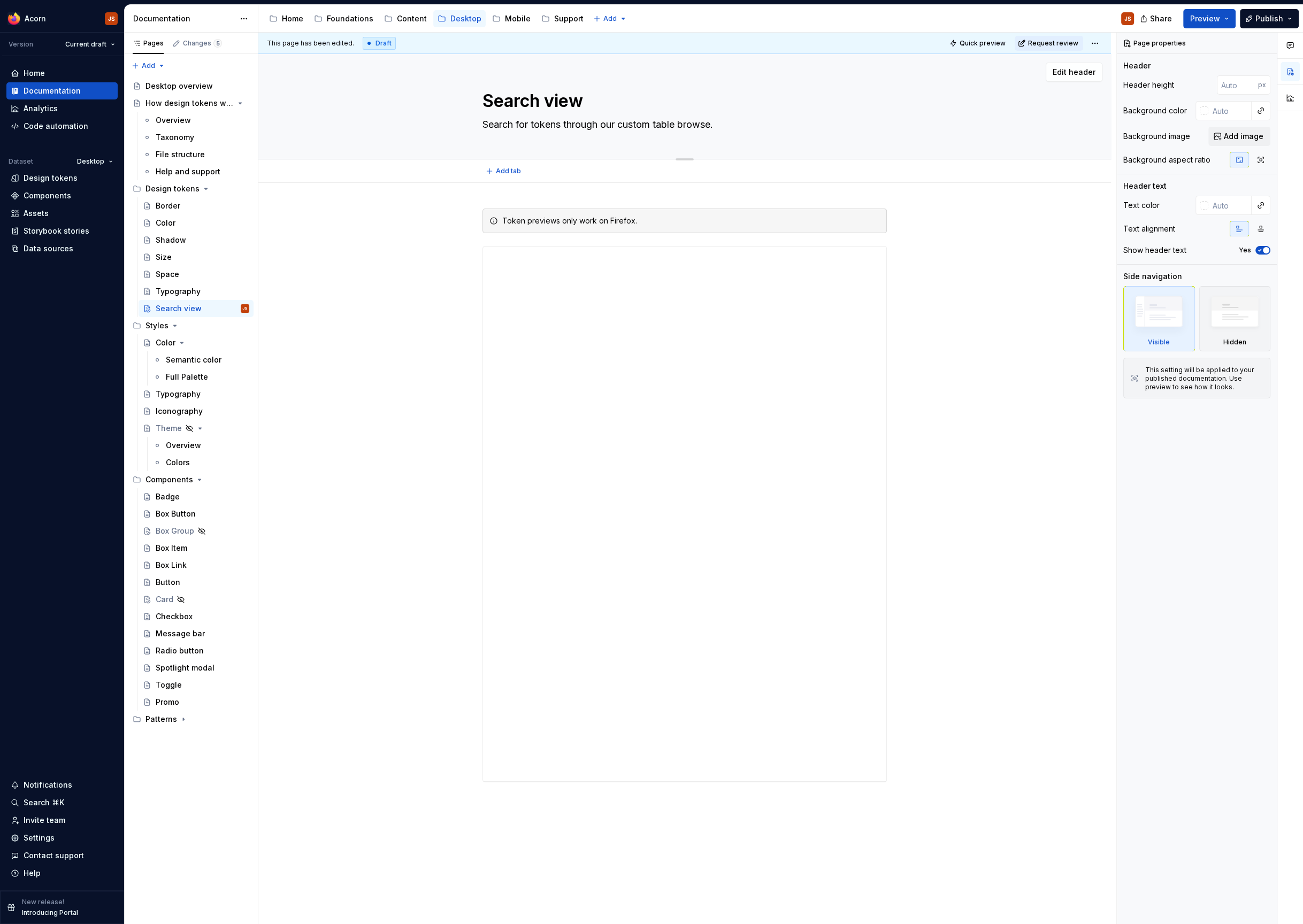
type textarea "*"
type textarea "Search for tokens through our custom table browser."
type textarea "*"
type textarea "Search for tokens through our custom table browser."
click at [402, 502] on div "Token previews only work on Firefox." at bounding box center [685, 628] width 853 height 889
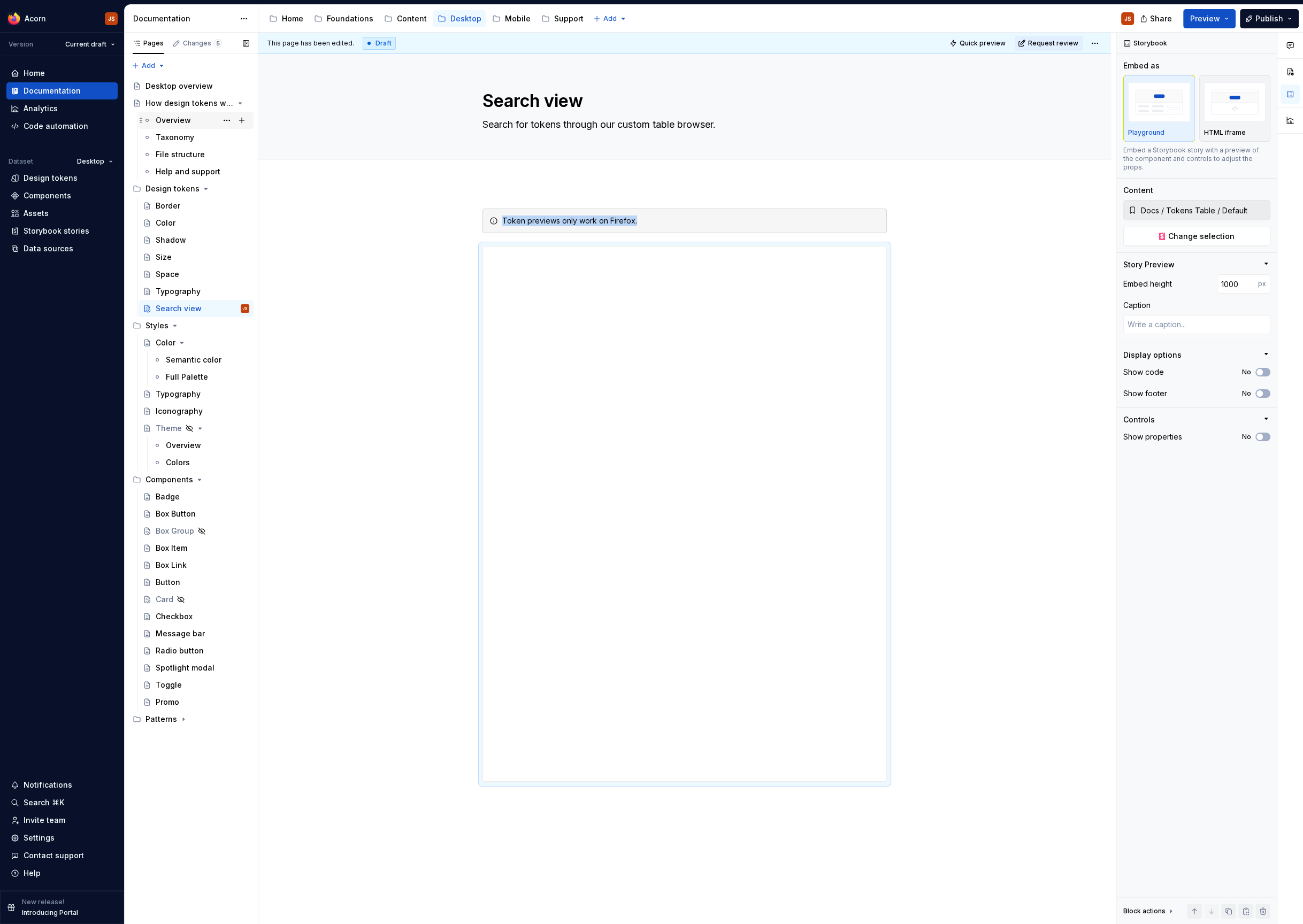
click at [170, 123] on div "Overview" at bounding box center [173, 120] width 35 height 11
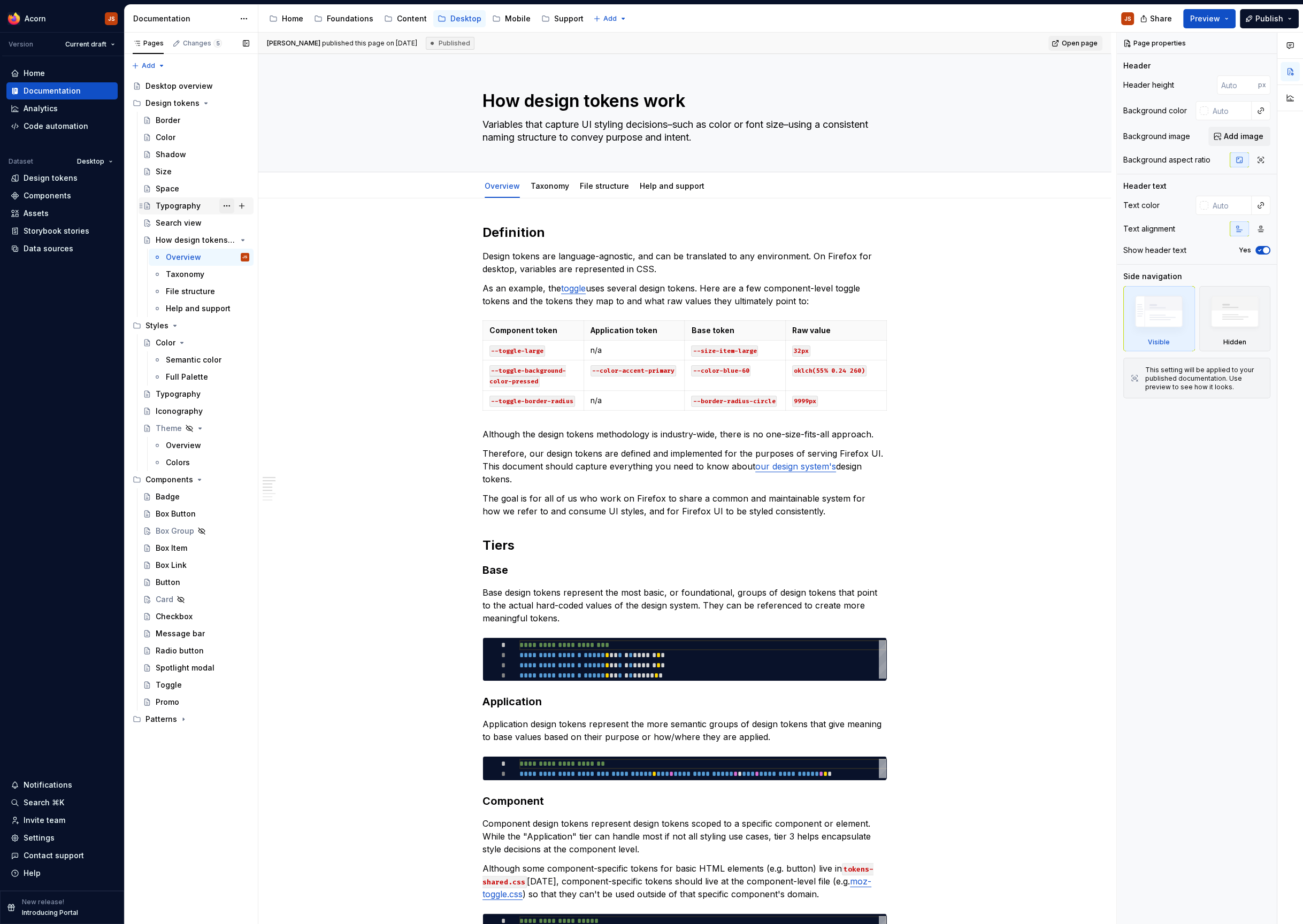
click at [226, 207] on button "Page tree" at bounding box center [226, 206] width 15 height 15
click at [321, 167] on html "Acorn JS Version Current draft Home Documentation Analytics Code automation Dat…" at bounding box center [652, 462] width 1303 height 924
click at [1216, 21] on span "Preview" at bounding box center [1204, 19] width 30 height 11
click at [1144, 86] on button "Build preview" at bounding box center [1105, 89] width 246 height 19
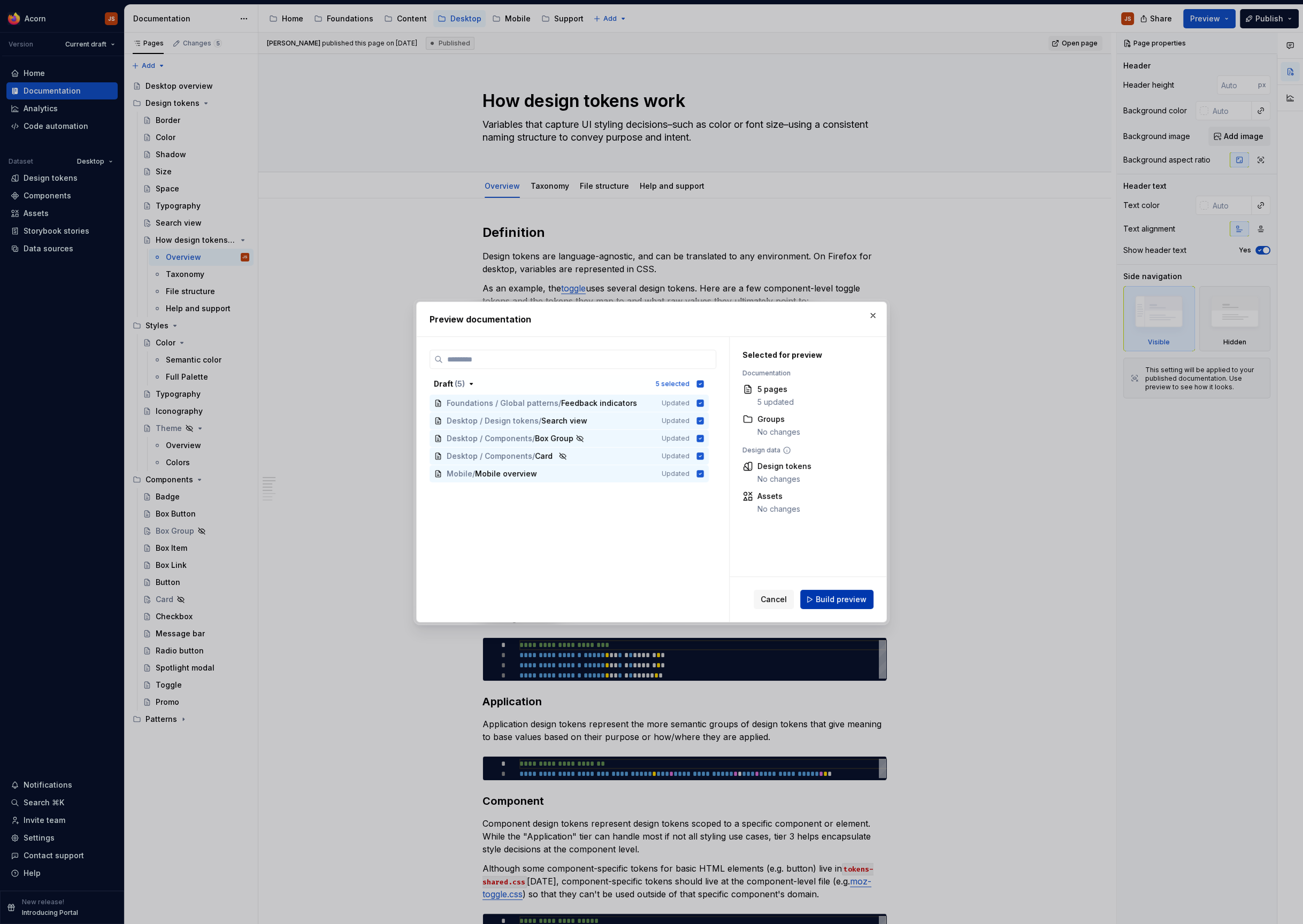
click at [852, 602] on span "Build preview" at bounding box center [841, 600] width 51 height 11
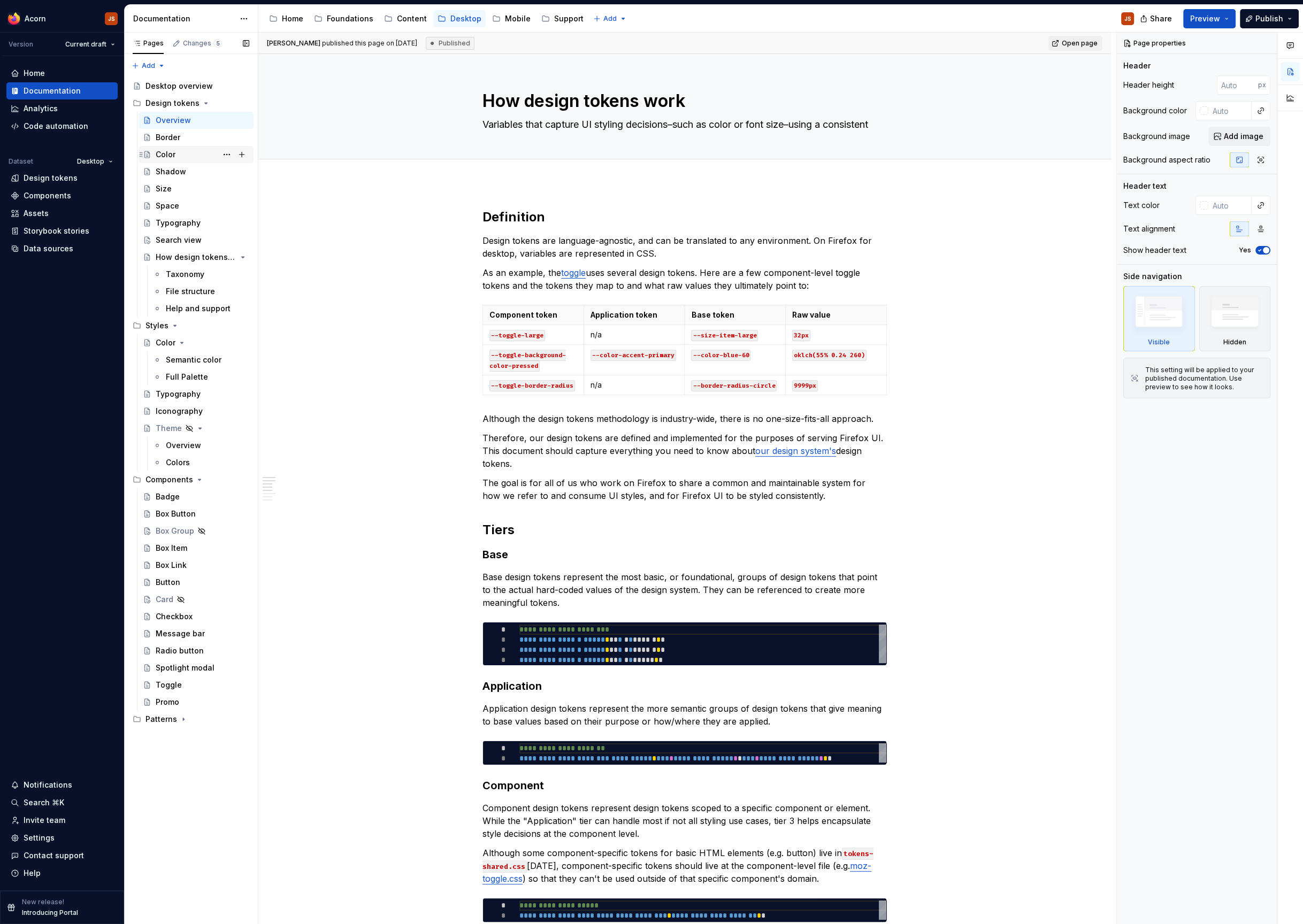
type textarea "*"
type textarea "Overview"
click at [516, 109] on textarea "Overview" at bounding box center [683, 101] width 405 height 26
type textarea "*"
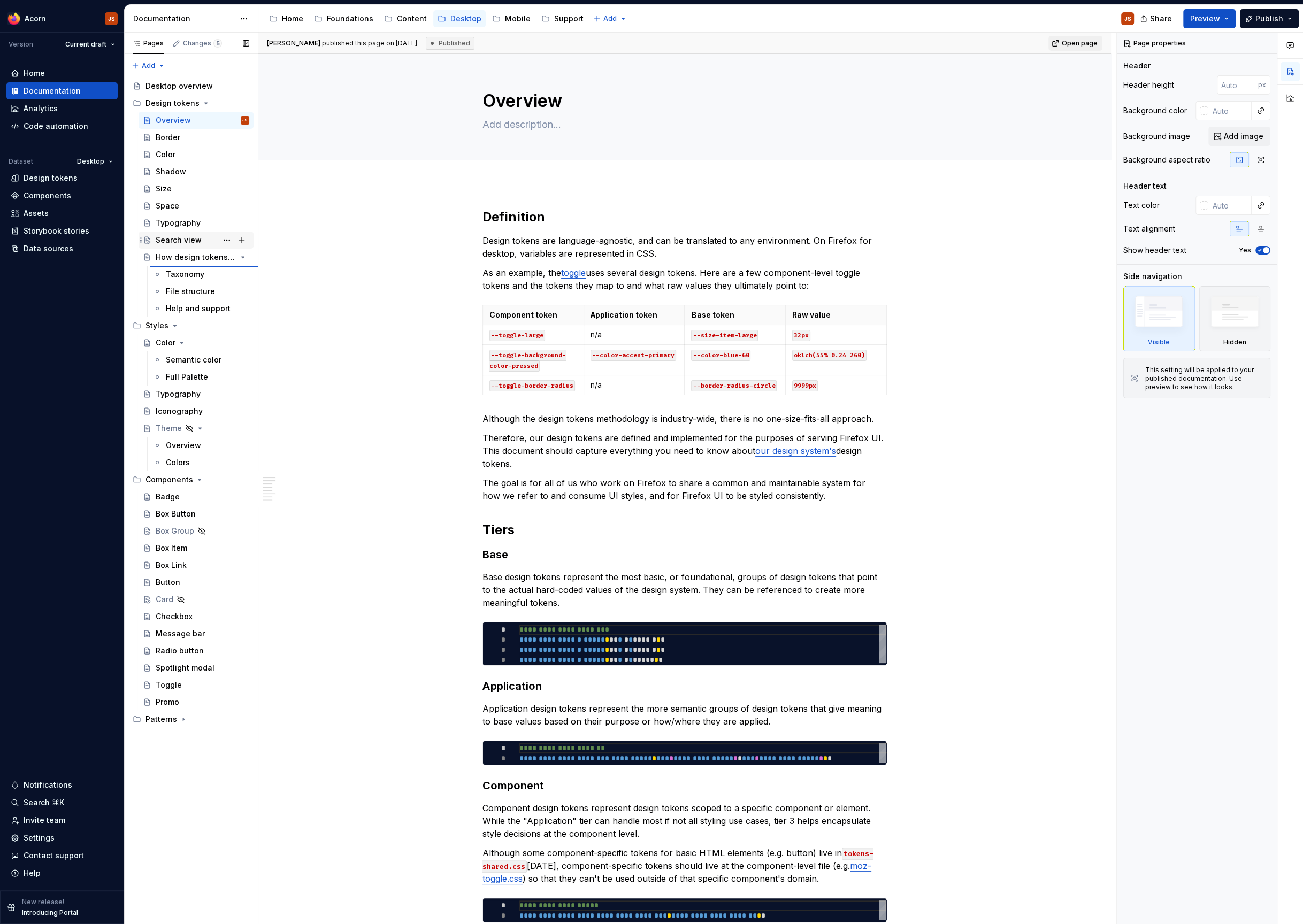
type textarea "How design tokens work"
type textarea "Variables that capture UI styling decisions–such as color or font size–using a …"
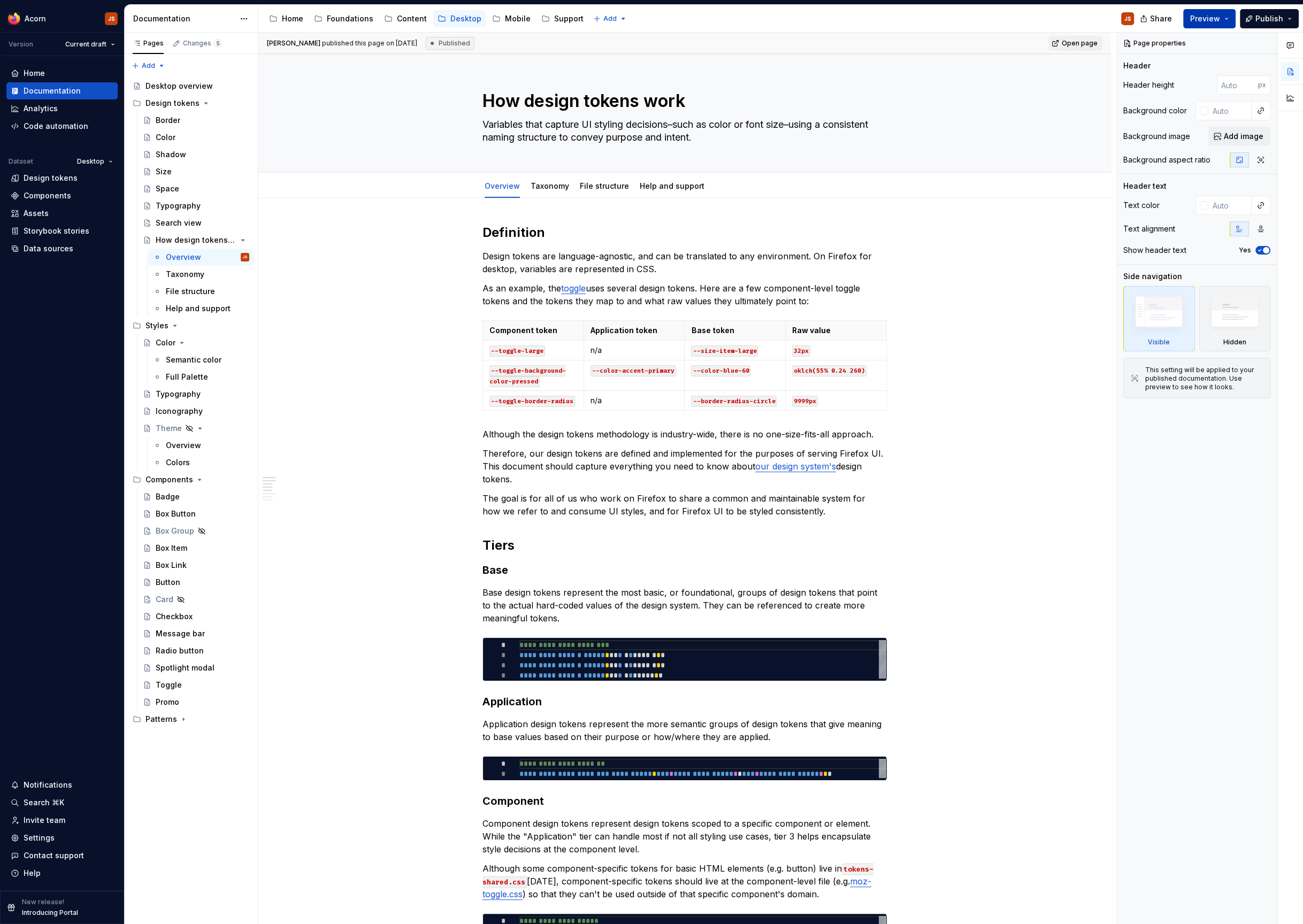
click at [1226, 21] on button "Preview" at bounding box center [1209, 19] width 52 height 19
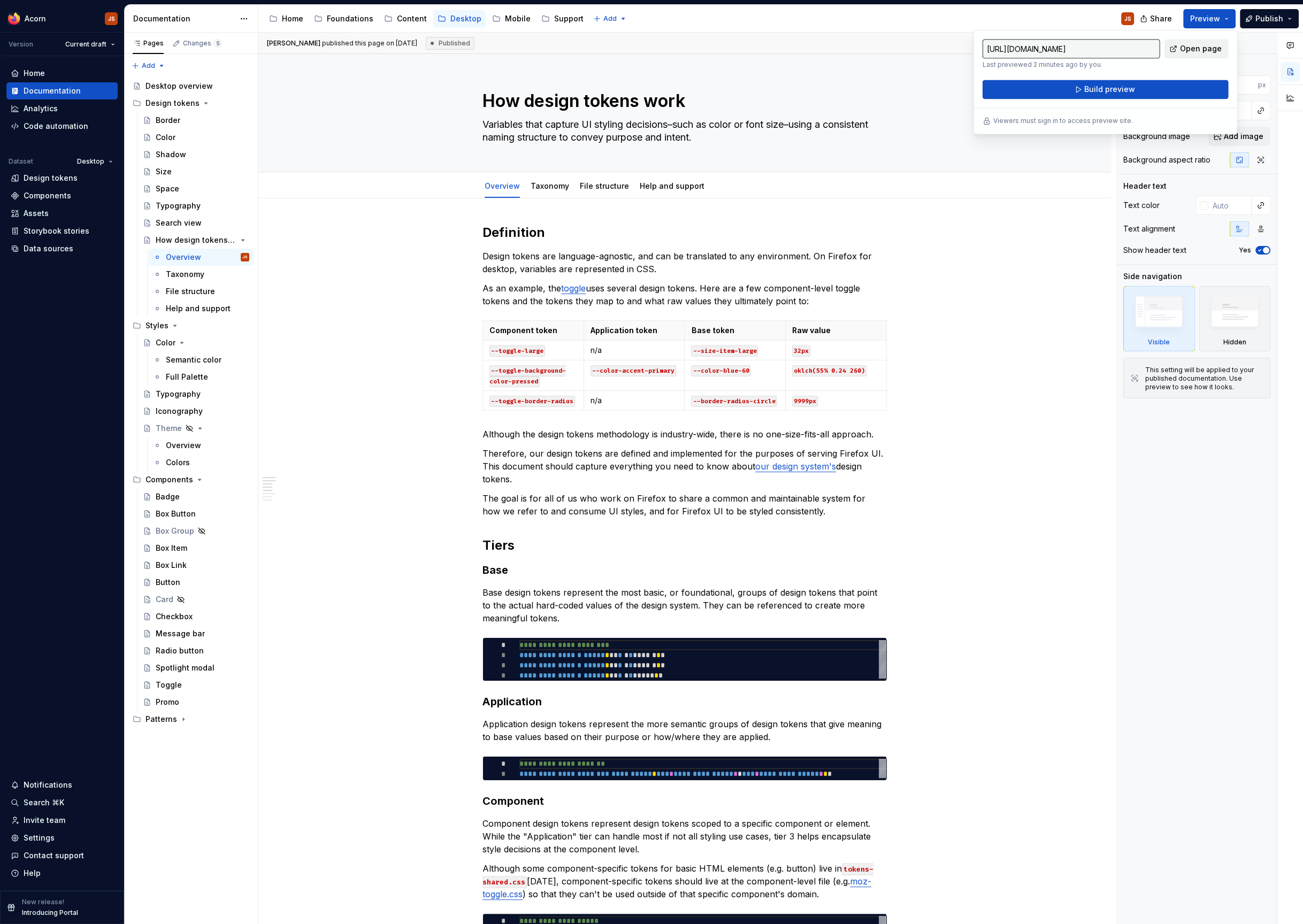
click at [1184, 53] on span "Open page" at bounding box center [1201, 49] width 42 height 11
click at [1259, 16] on span "Publish" at bounding box center [1270, 19] width 28 height 11
click at [1188, 84] on span "Publish changes" at bounding box center [1170, 89] width 63 height 11
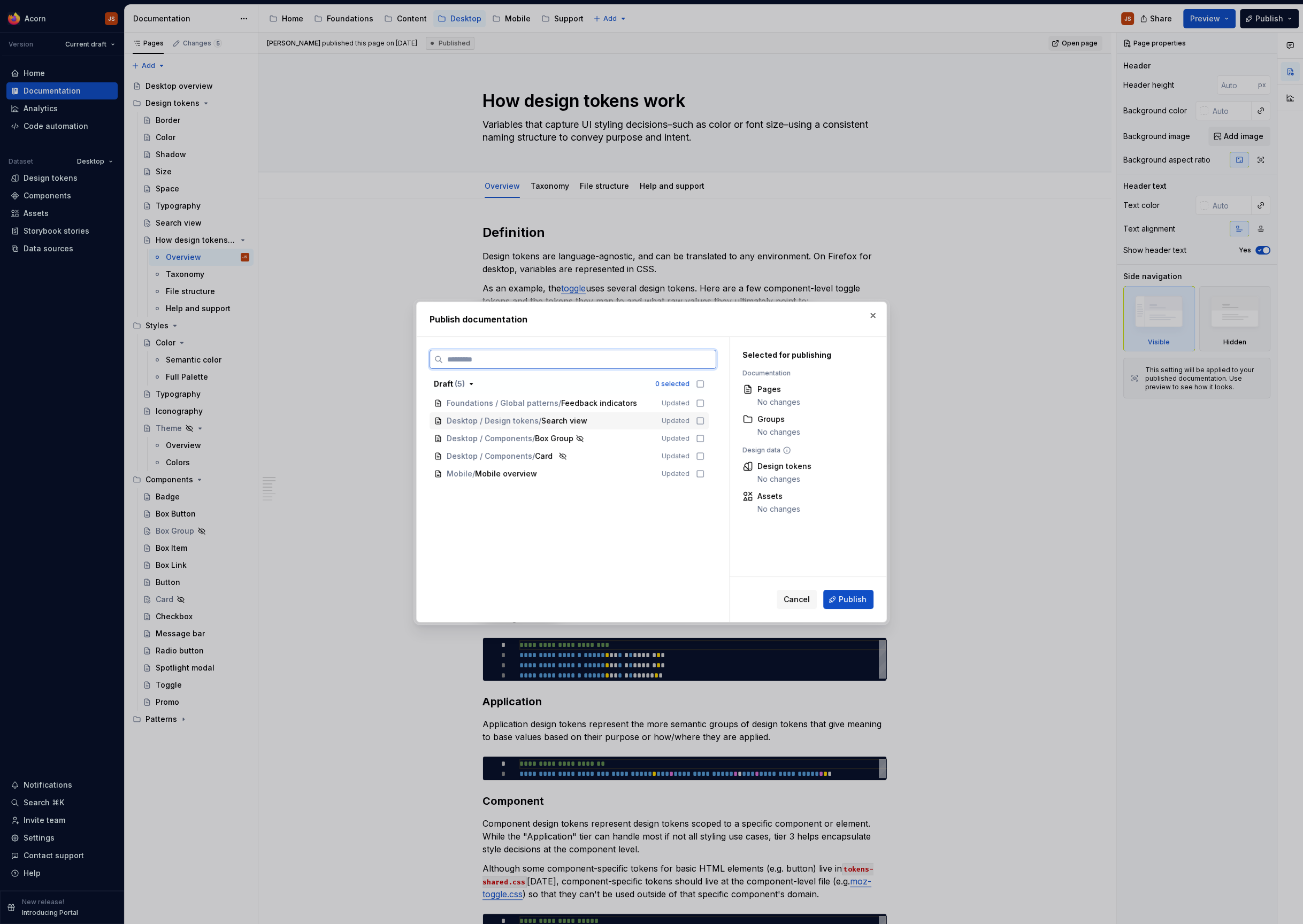
click at [703, 418] on icon at bounding box center [700, 421] width 7 height 7
click at [848, 606] on button "Publish" at bounding box center [848, 600] width 50 height 19
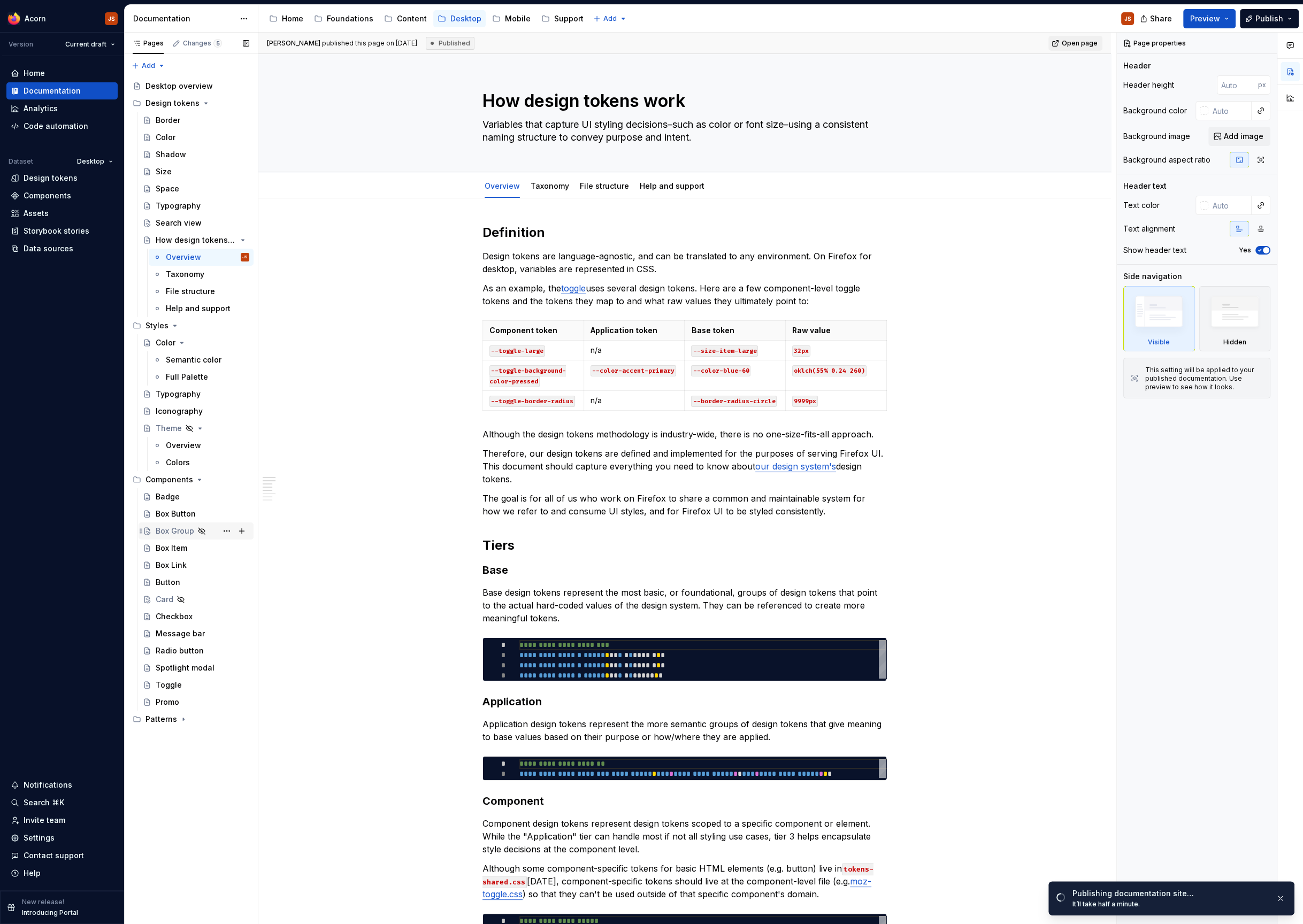
click at [178, 534] on div "Box Group" at bounding box center [175, 531] width 38 height 11
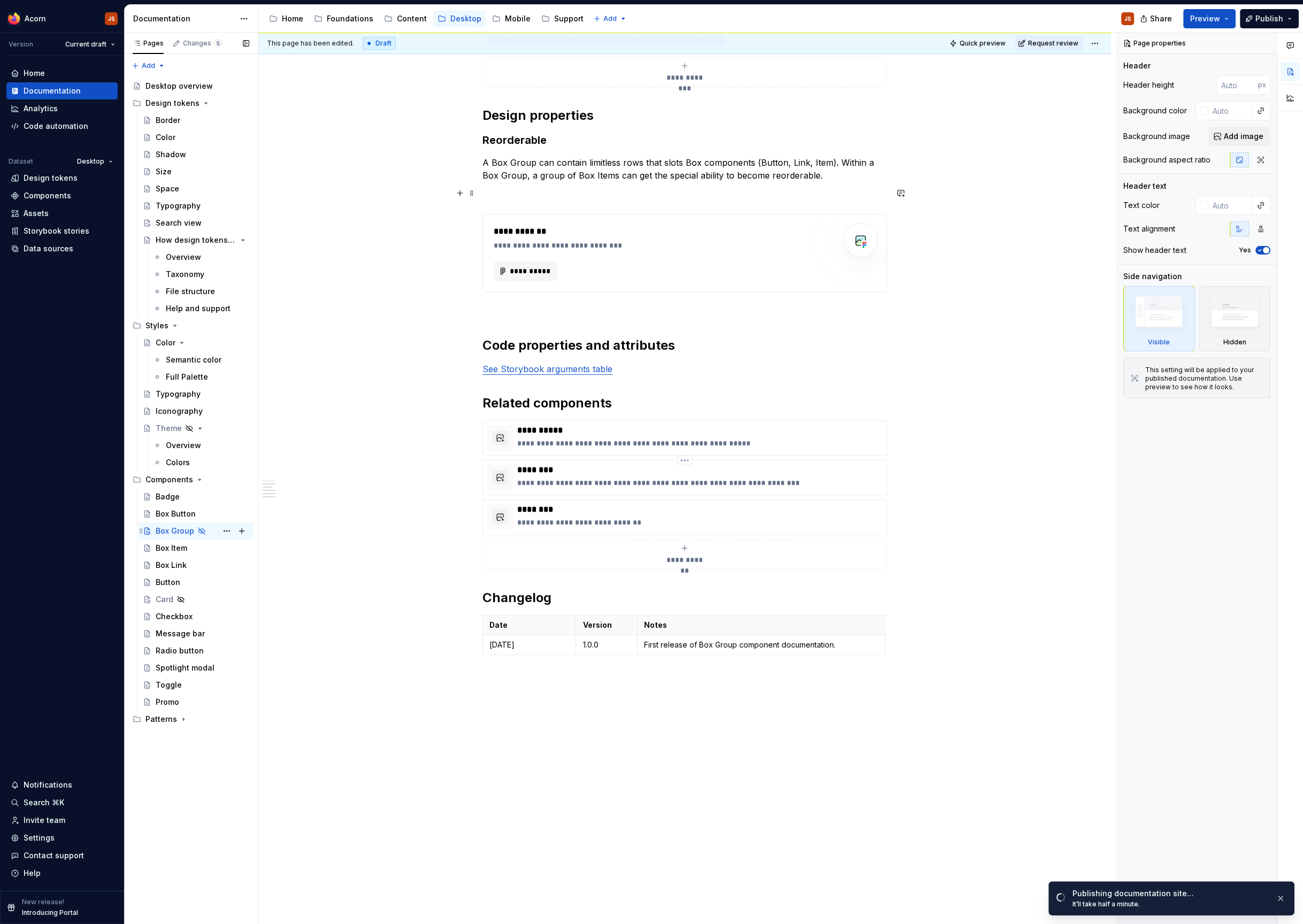
scroll to position [652, 0]
click at [535, 200] on div "**********" at bounding box center [684, 108] width 405 height 1103
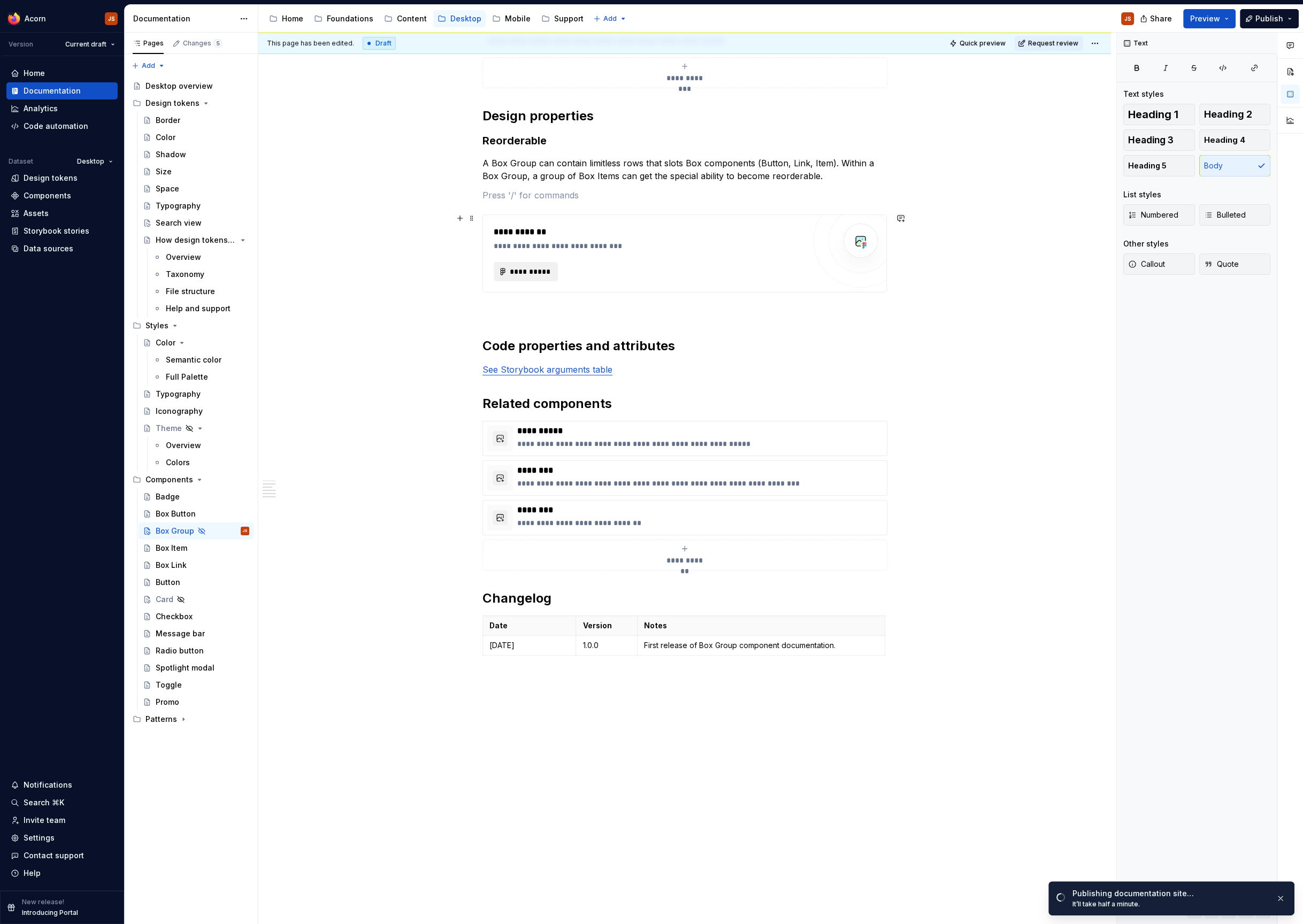
click at [526, 272] on span "**********" at bounding box center [530, 272] width 42 height 11
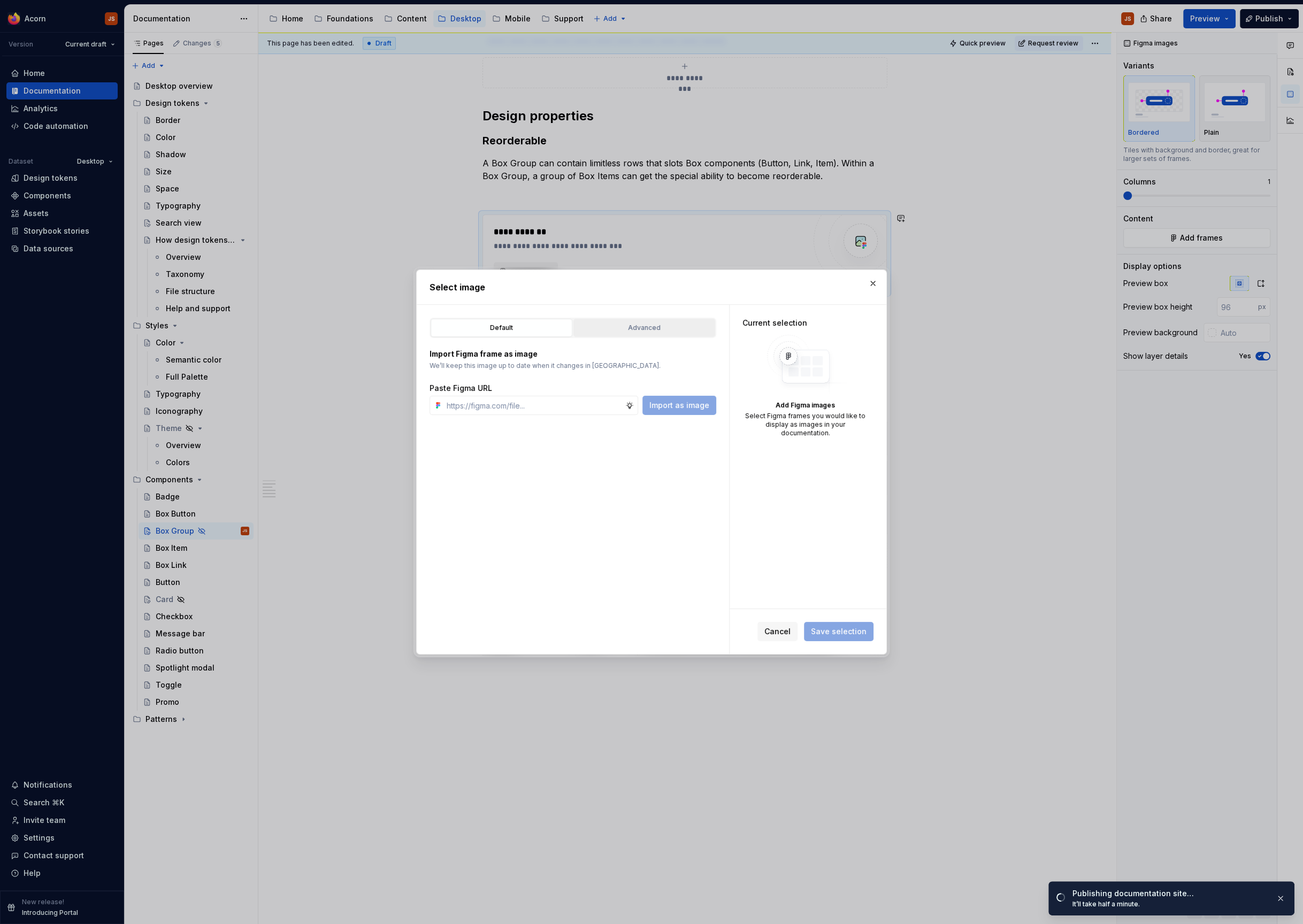
click at [629, 319] on button "Advanced" at bounding box center [644, 328] width 142 height 18
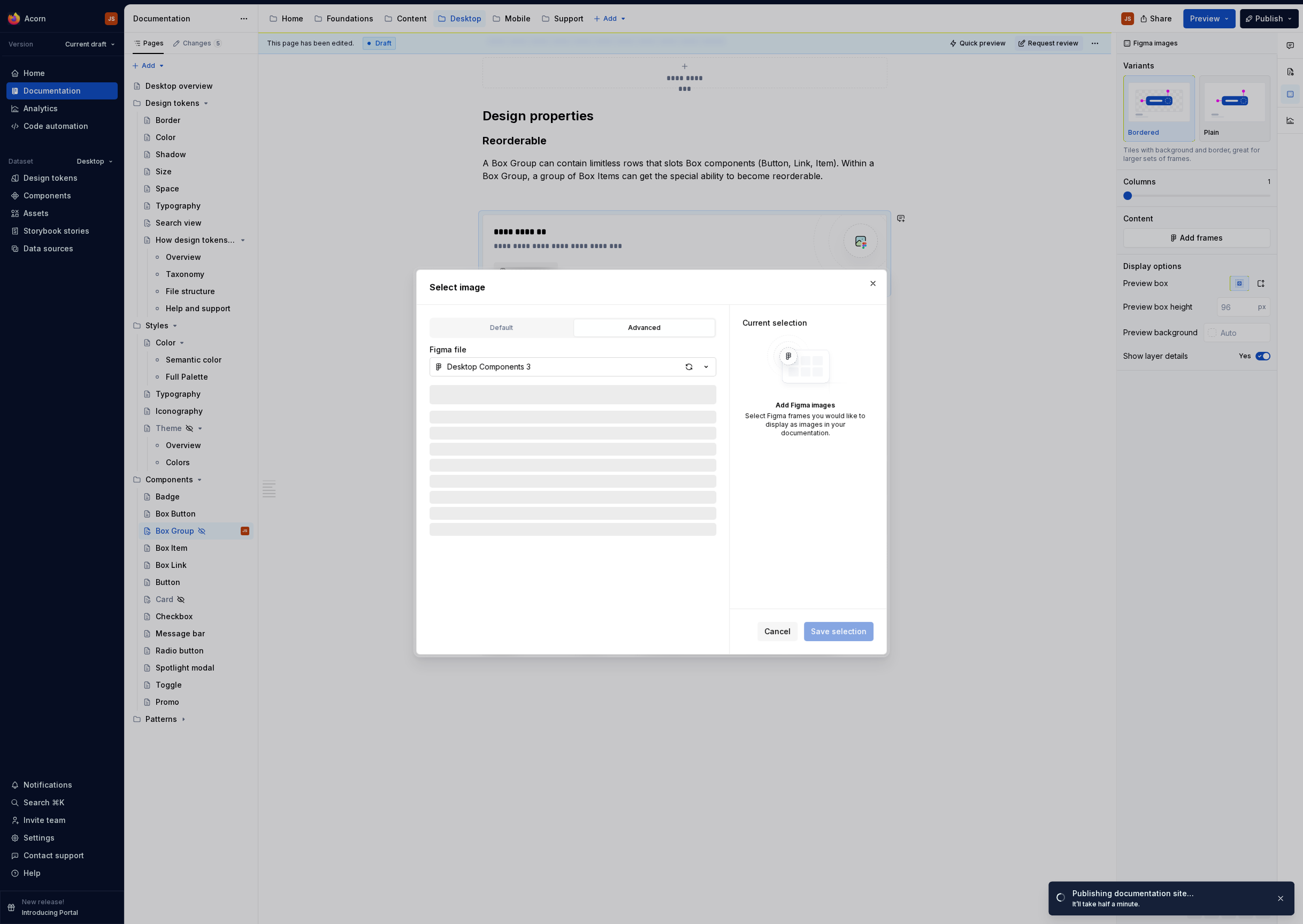
click at [528, 363] on div "Desktop Components 3" at bounding box center [488, 367] width 83 height 11
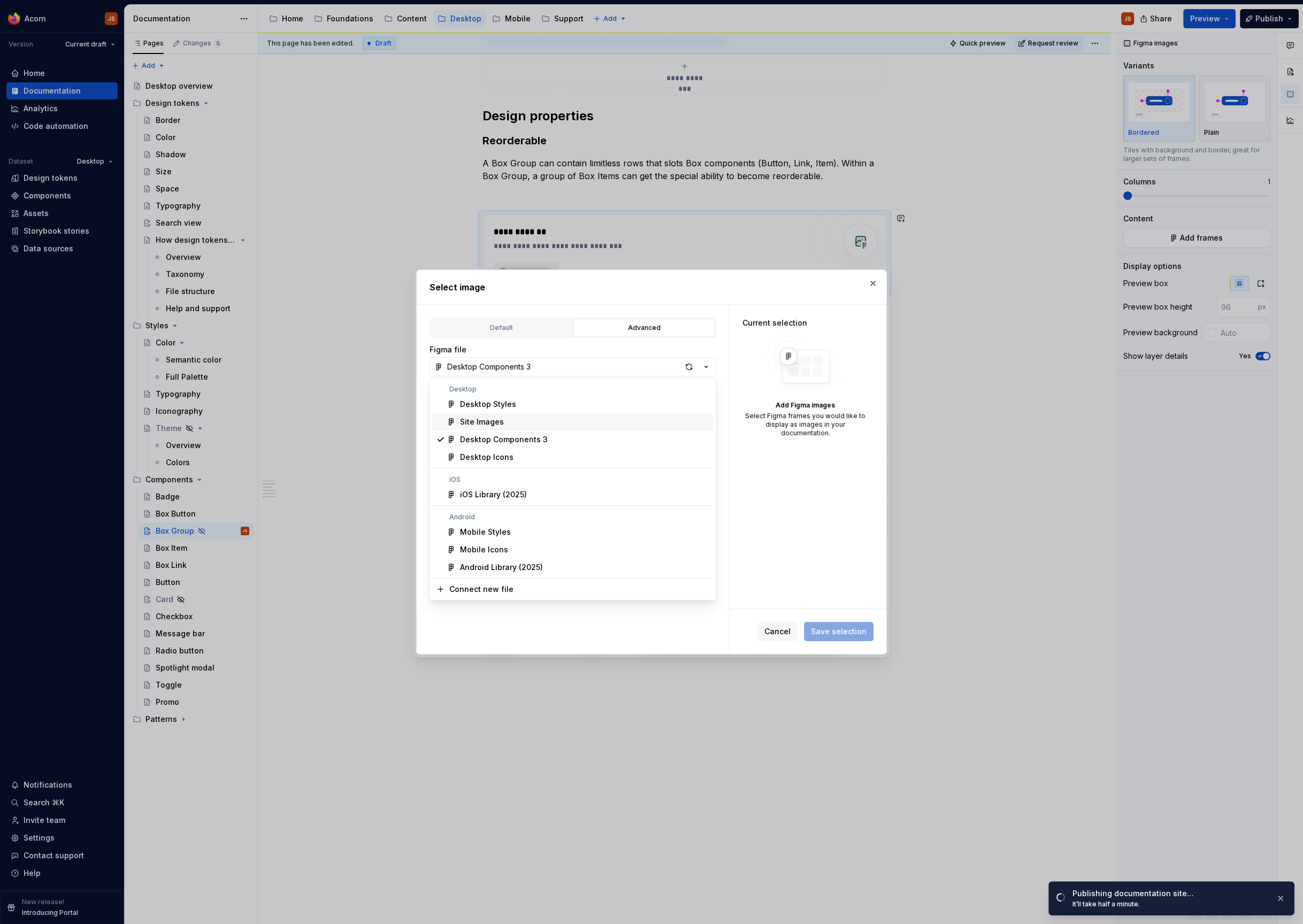
click at [487, 426] on div "Site Images" at bounding box center [481, 422] width 44 height 11
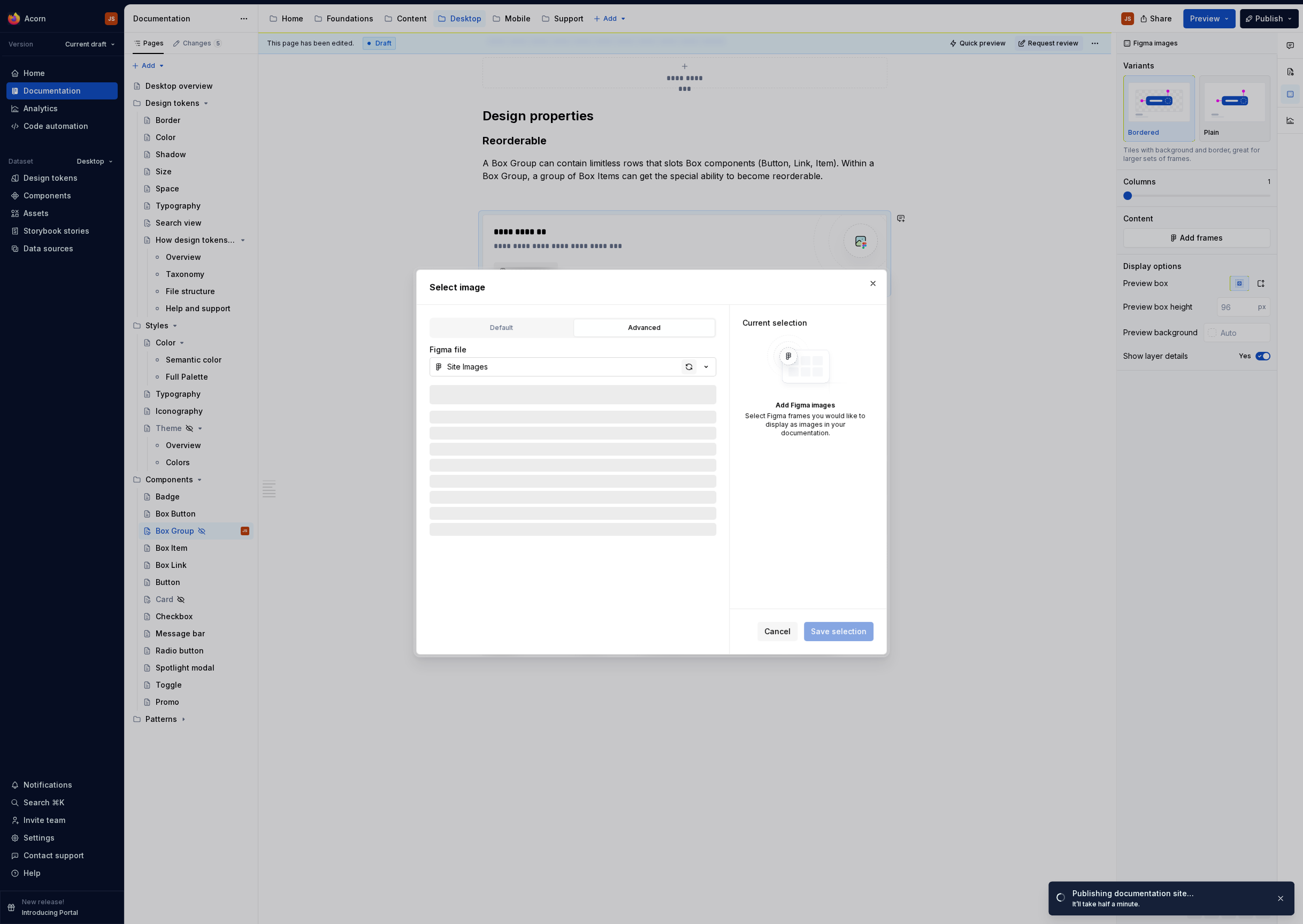
click at [690, 370] on div "button" at bounding box center [689, 367] width 15 height 15
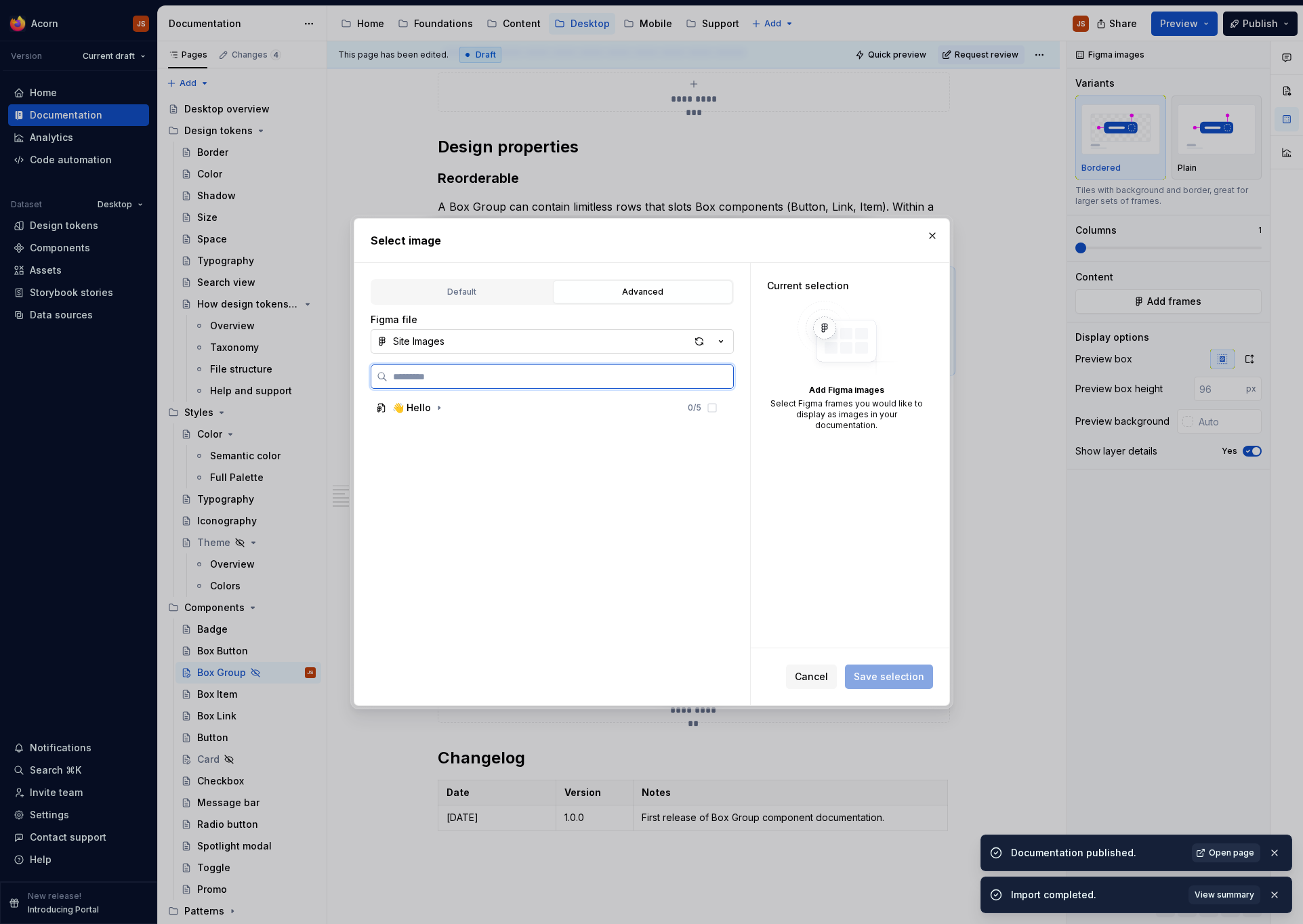
click at [1234, 895] on ul "Documentation published. Open page Import completed. View summary" at bounding box center [1136, 871] width 334 height 106
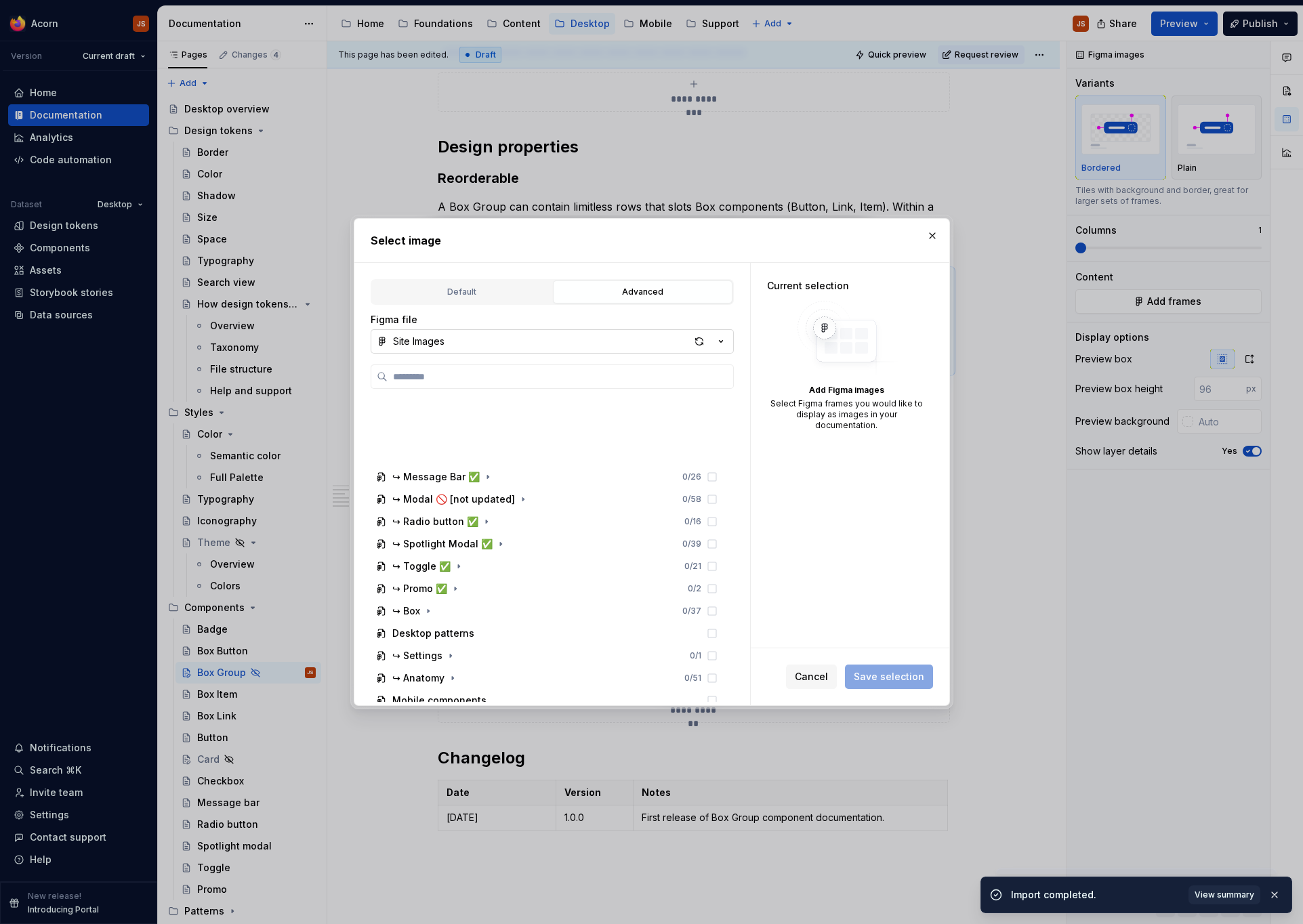
scroll to position [469, 0]
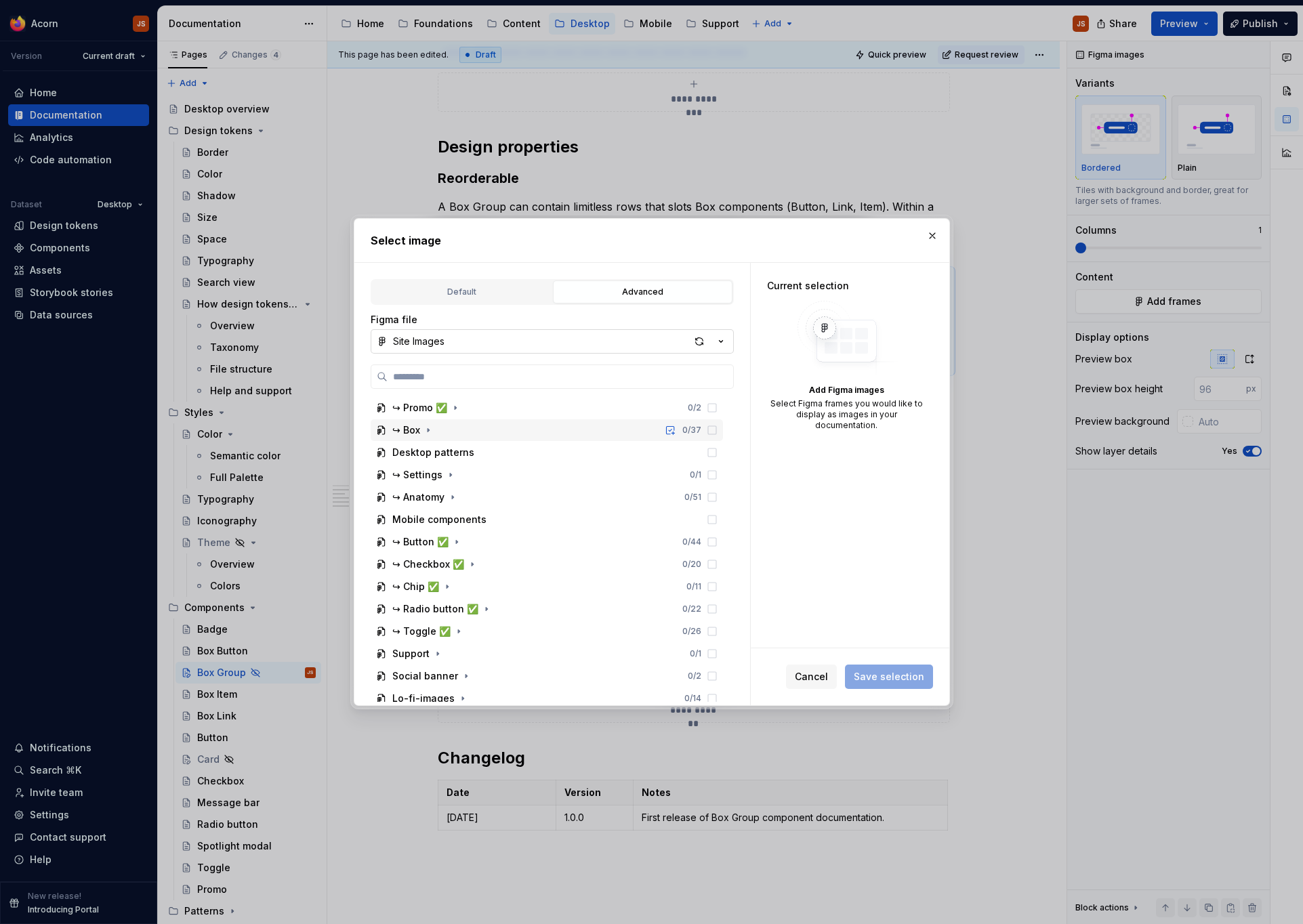
type textarea "*"
click at [420, 424] on div "↪ Box" at bounding box center [413, 431] width 42 height 14
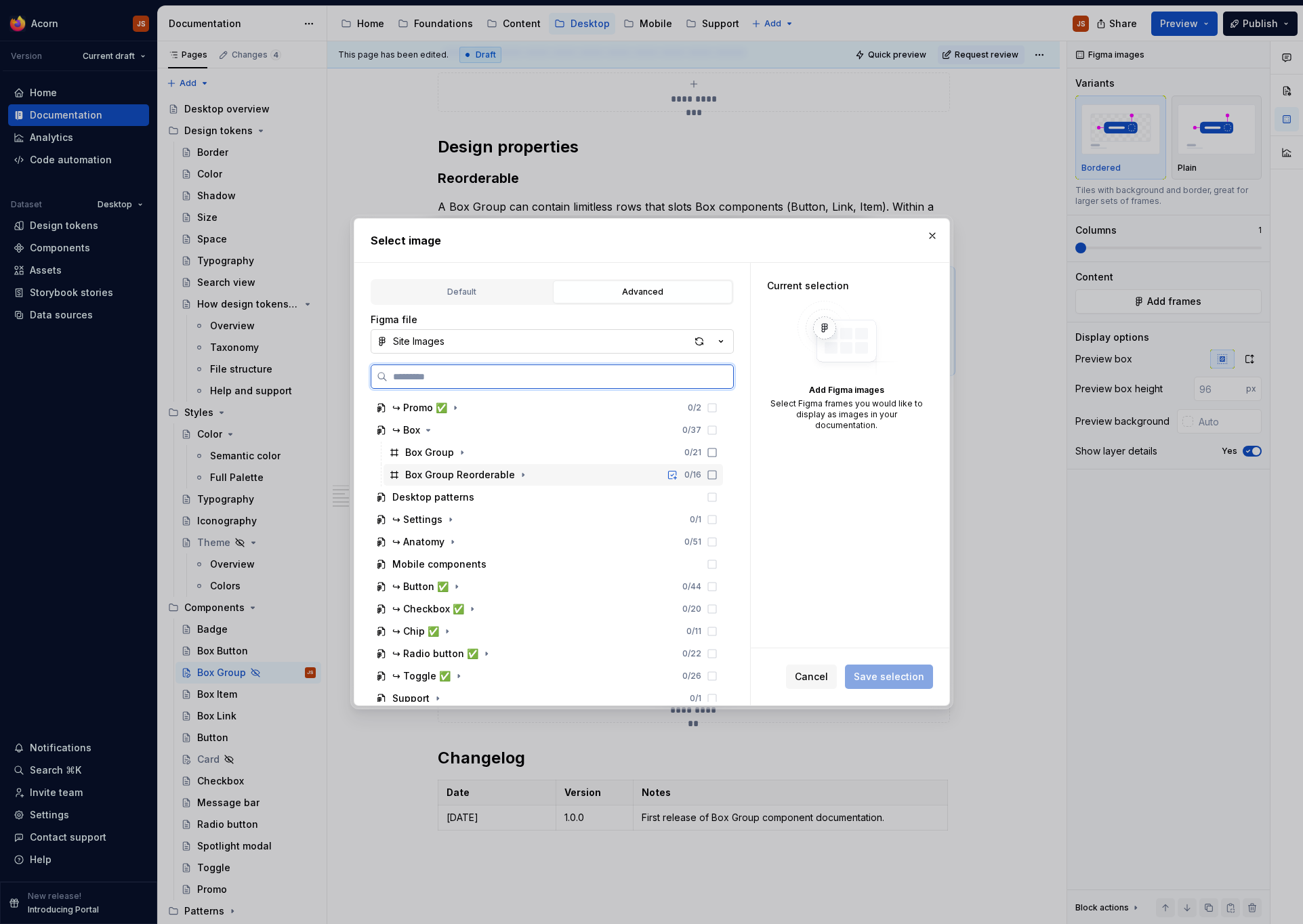
click at [467, 475] on div "Box Group Reorderable" at bounding box center [460, 475] width 109 height 14
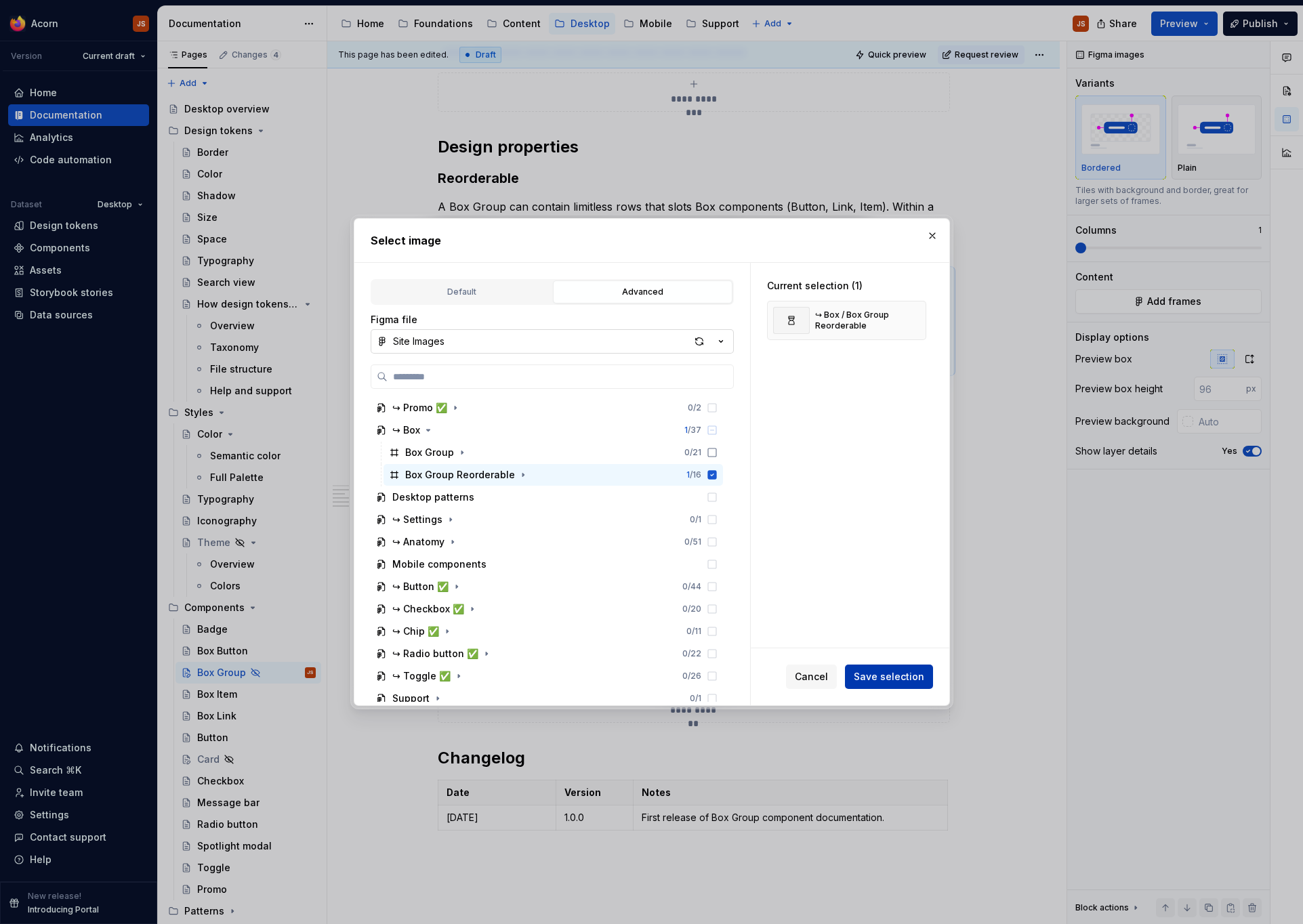
click at [878, 676] on span "Save selection" at bounding box center [888, 677] width 70 height 14
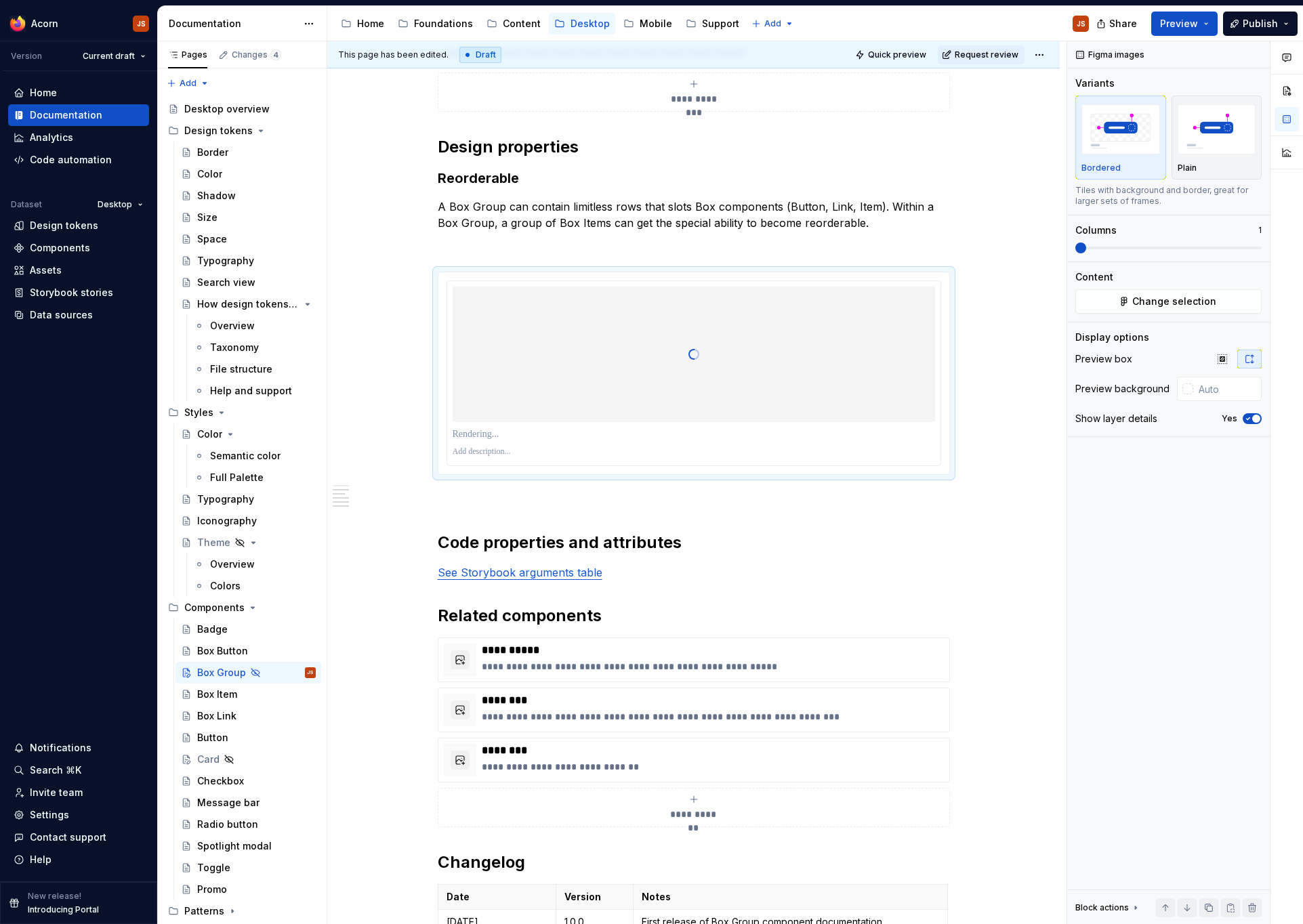
scroll to position [826, 0]
